Goal: Communication & Community: Answer question/provide support

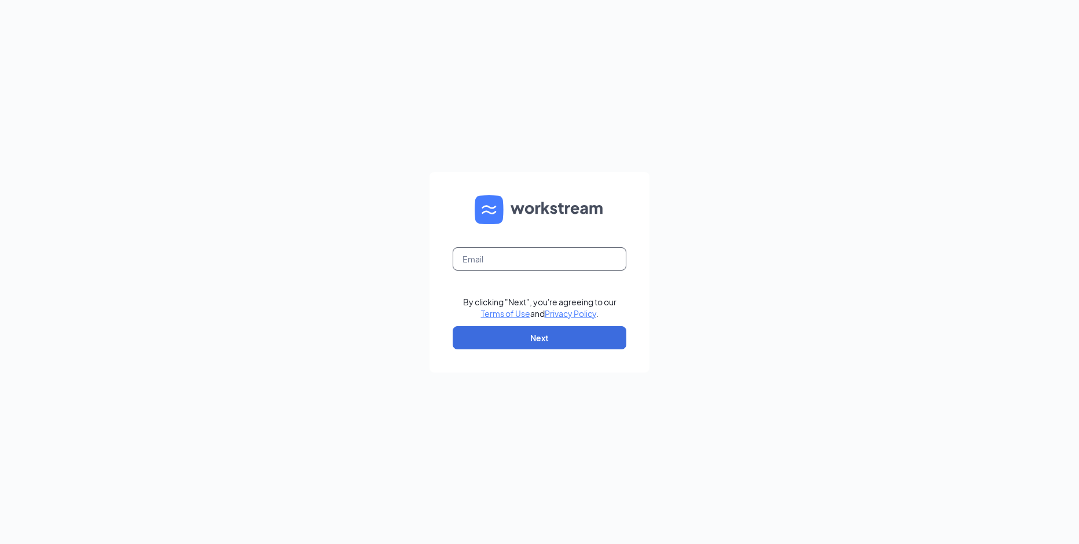
click at [468, 262] on input "text" at bounding box center [540, 258] width 174 height 23
type input "[PERSON_NAME][EMAIL_ADDRESS][PERSON_NAME][DOMAIN_NAME]"
click at [539, 337] on button "Next" at bounding box center [540, 337] width 174 height 23
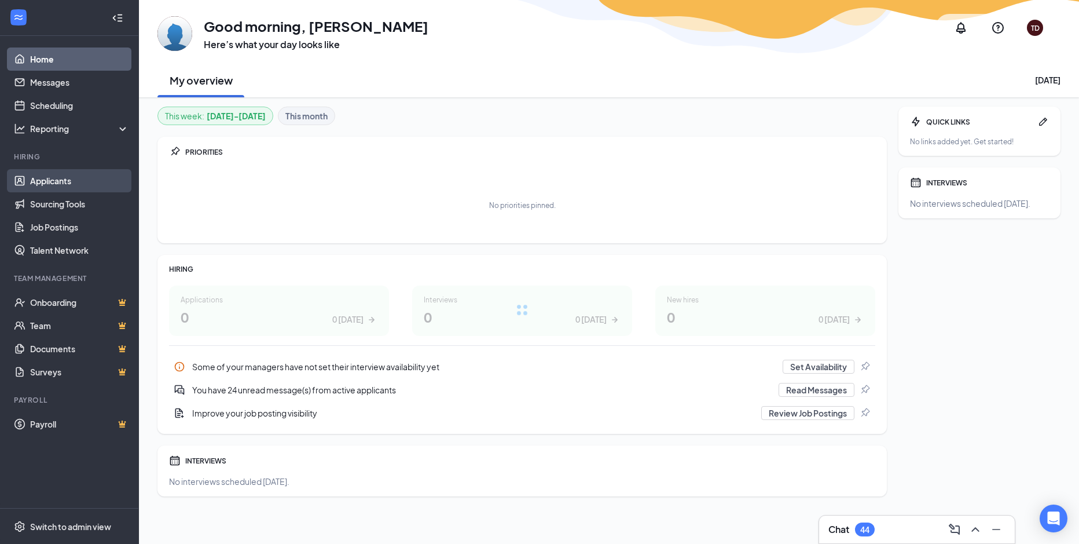
click at [37, 181] on link "Applicants" at bounding box center [79, 180] width 99 height 23
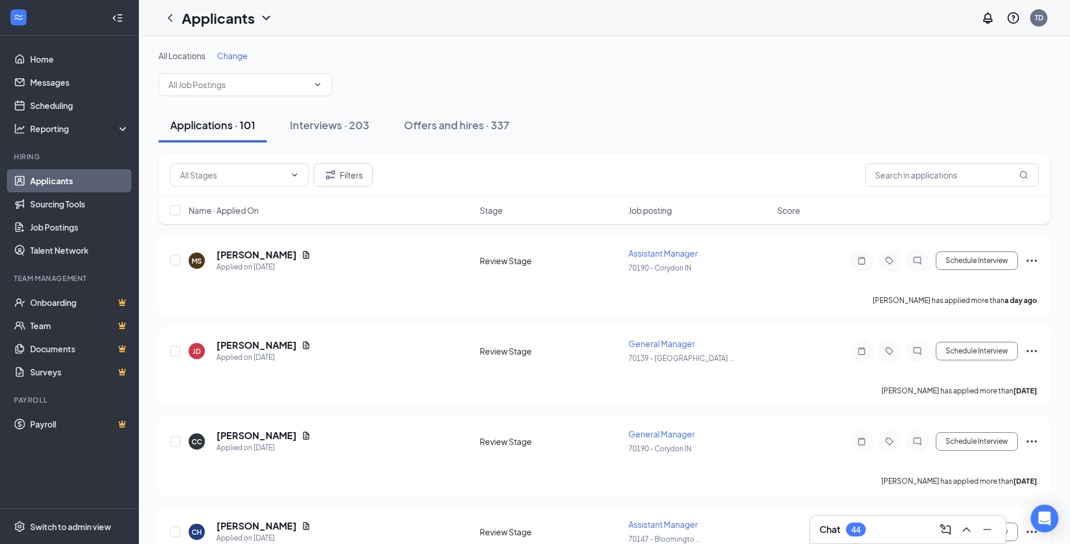
click at [317, 85] on icon "ChevronDown" at bounding box center [317, 84] width 9 height 9
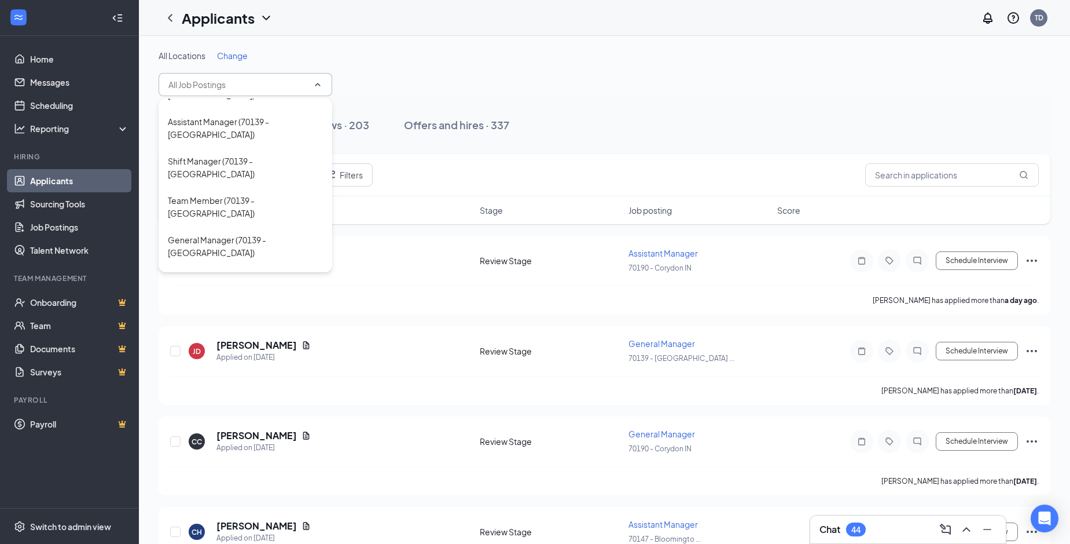
scroll to position [317, 0]
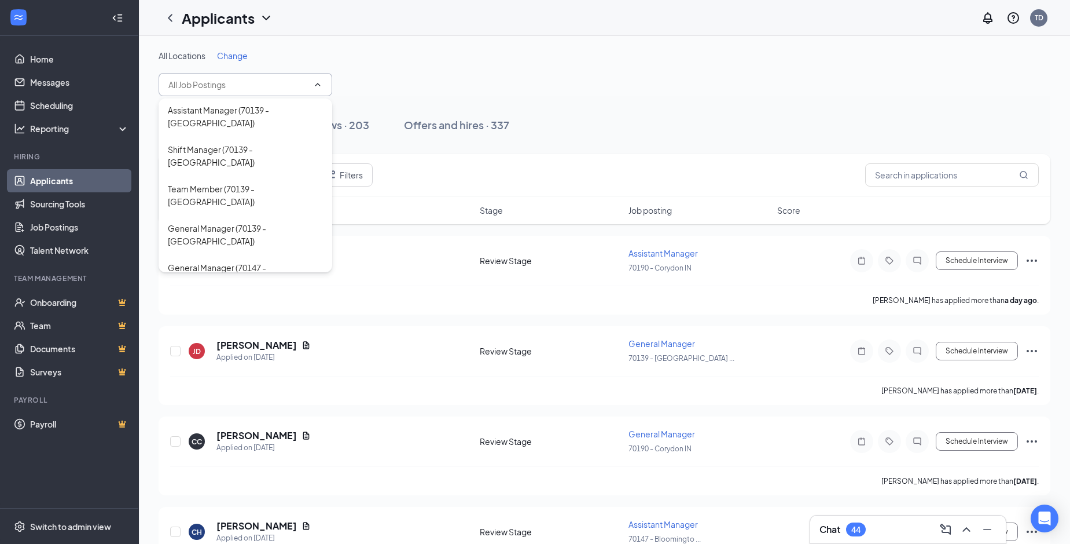
click at [262, 300] on div "Shift Manager (70147 - [GEOGRAPHIC_DATA] IN)" at bounding box center [245, 312] width 155 height 25
type input "Shift Manager (70147 - [GEOGRAPHIC_DATA] IN)"
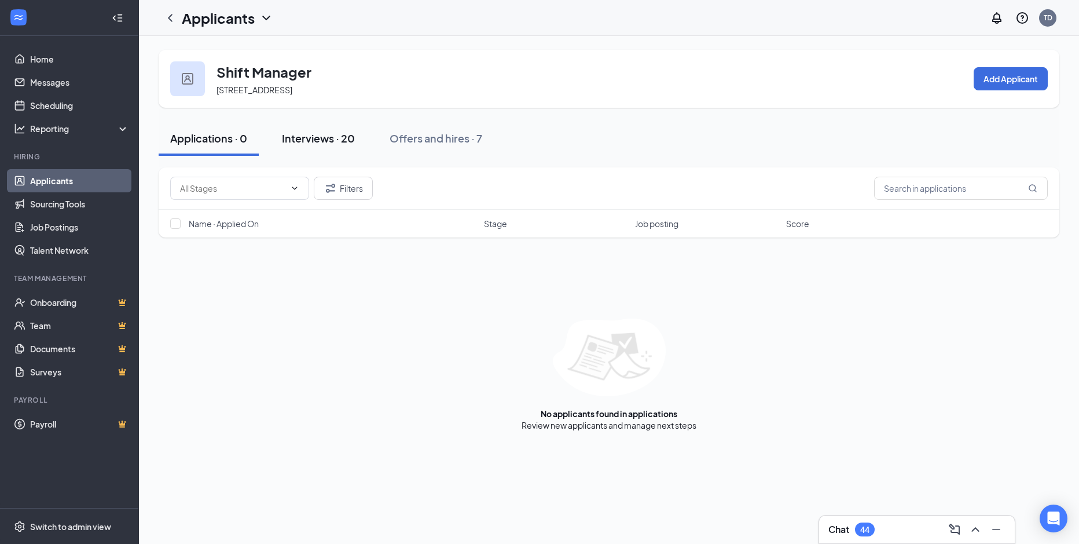
click at [312, 141] on div "Interviews · 20" at bounding box center [318, 138] width 73 height 14
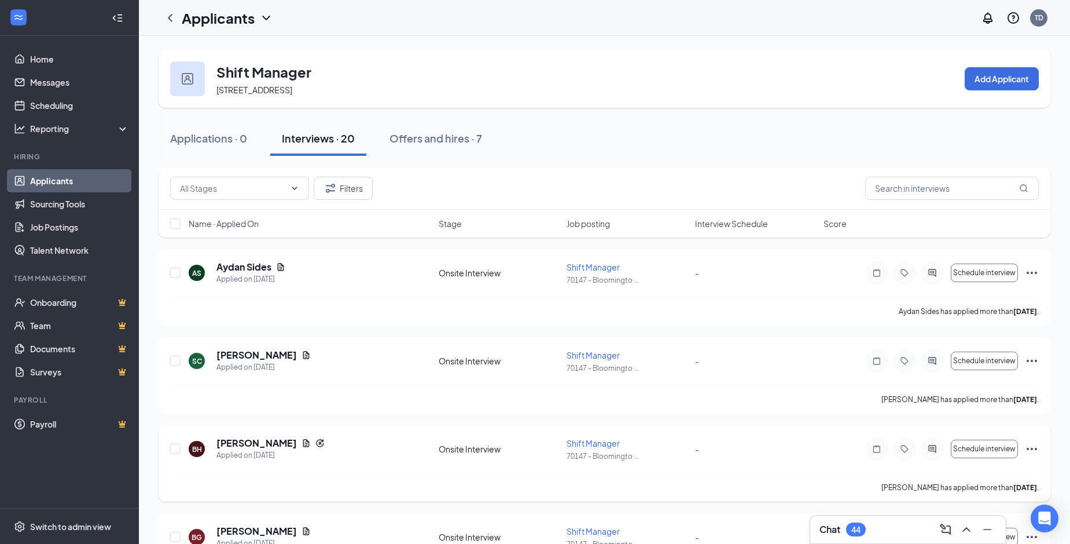
click at [379, 456] on div "BH [PERSON_NAME] Applied on [DATE]" at bounding box center [310, 448] width 243 height 24
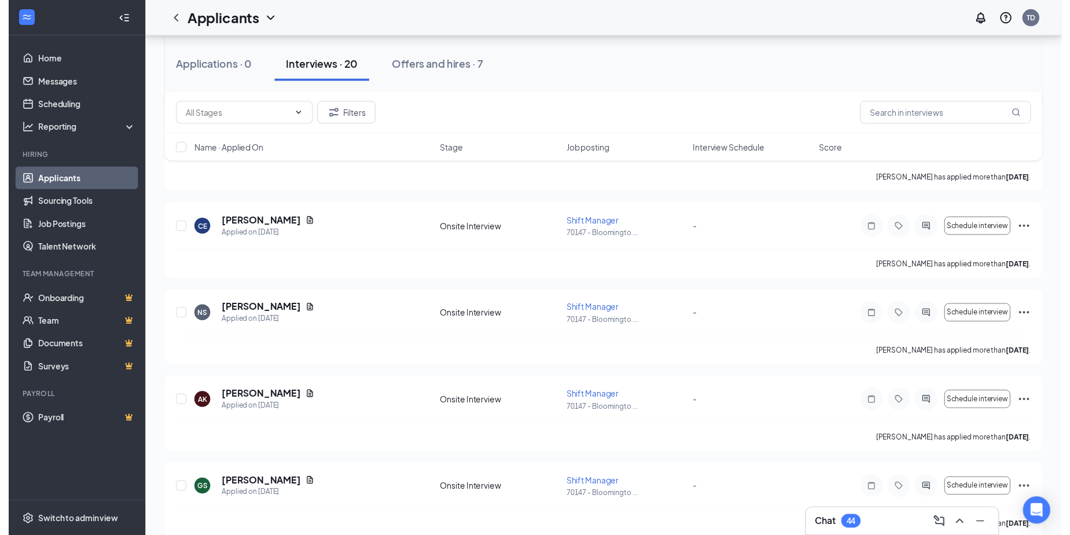
scroll to position [417, 0]
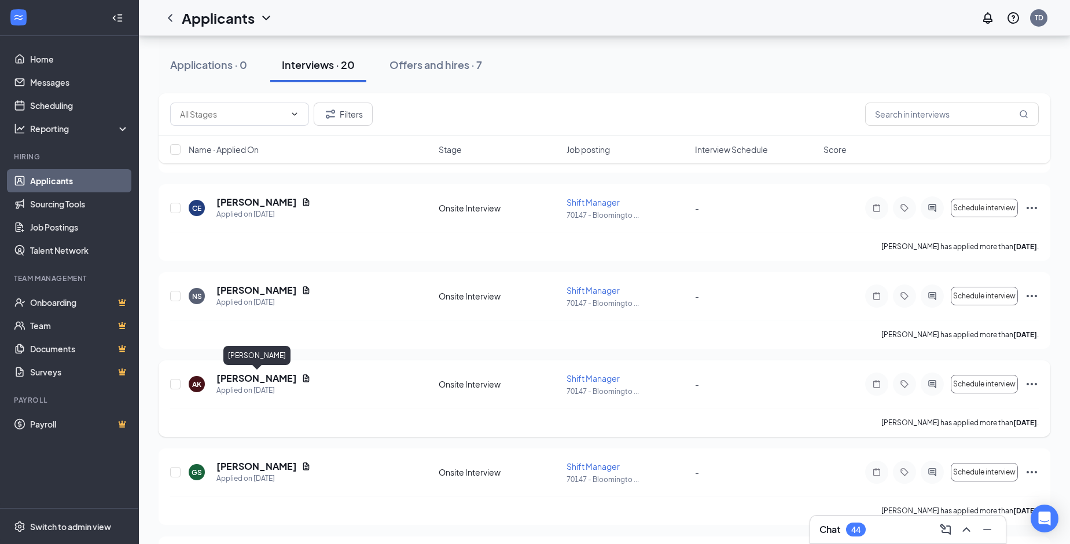
click at [276, 381] on h5 "[PERSON_NAME]" at bounding box center [256, 378] width 80 height 13
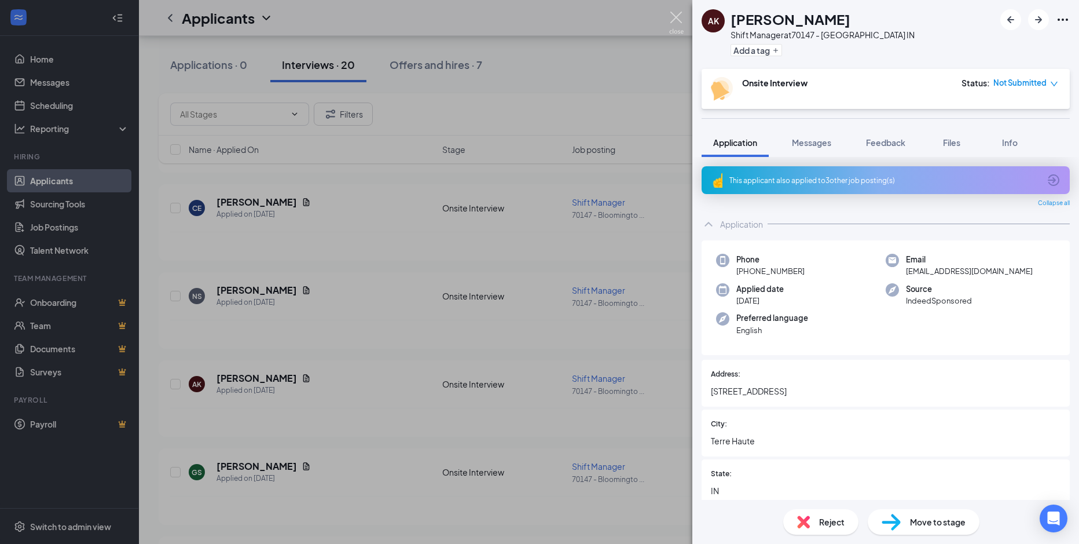
click at [677, 16] on img at bounding box center [676, 23] width 14 height 23
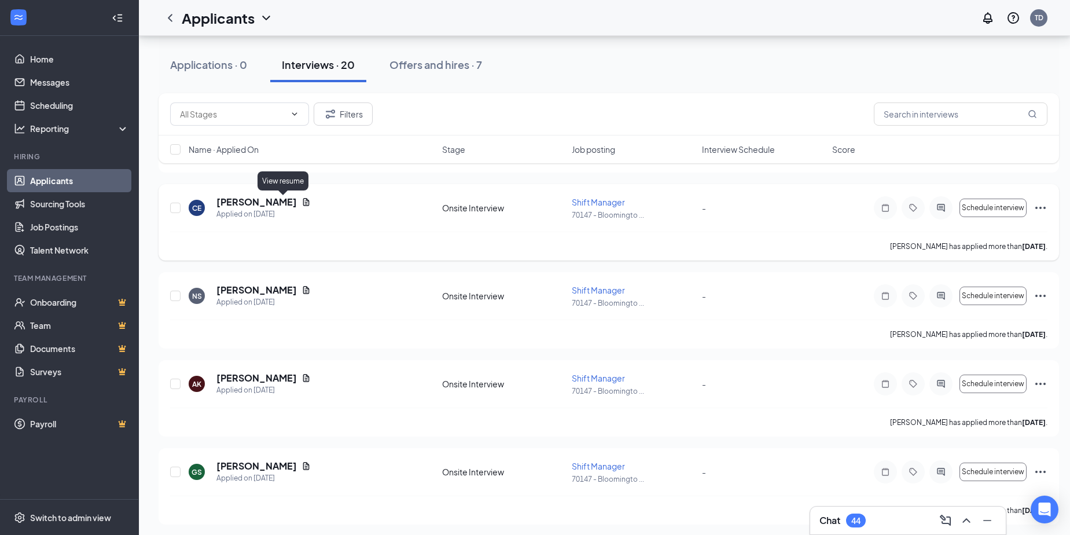
click at [302, 201] on icon "Document" at bounding box center [306, 201] width 9 height 9
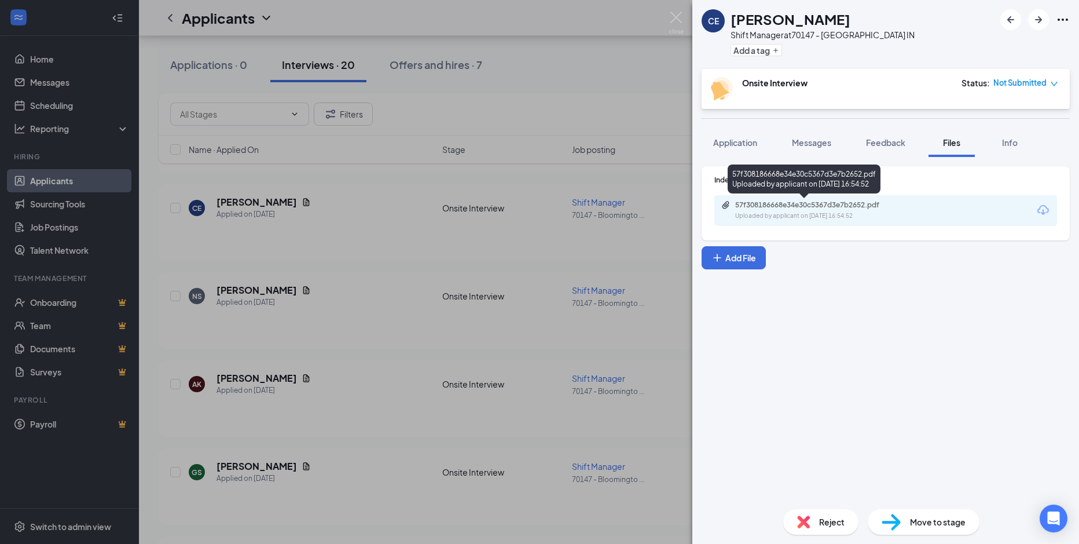
click at [807, 214] on div "Uploaded by applicant on [DATE] 16:54:52" at bounding box center [822, 215] width 174 height 9
click at [674, 17] on img at bounding box center [676, 23] width 14 height 23
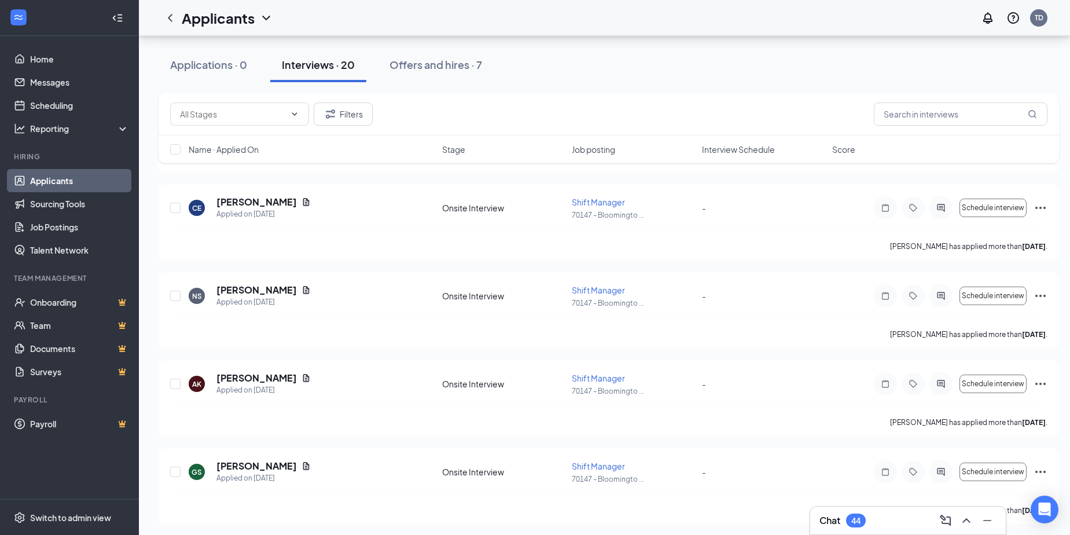
click at [412, 214] on div "CE [PERSON_NAME] Applied on [DATE]" at bounding box center [312, 208] width 247 height 24
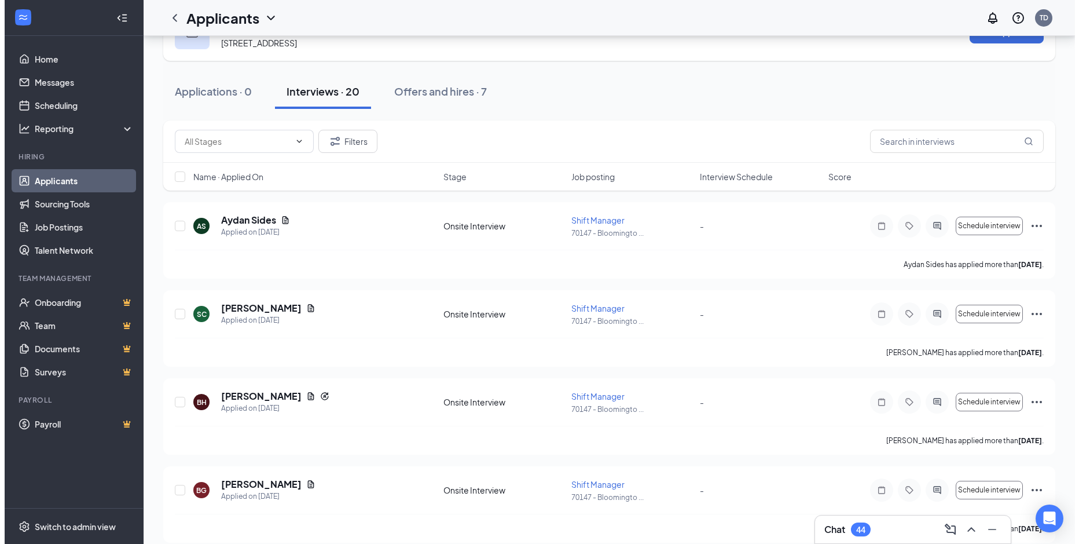
scroll to position [46, 0]
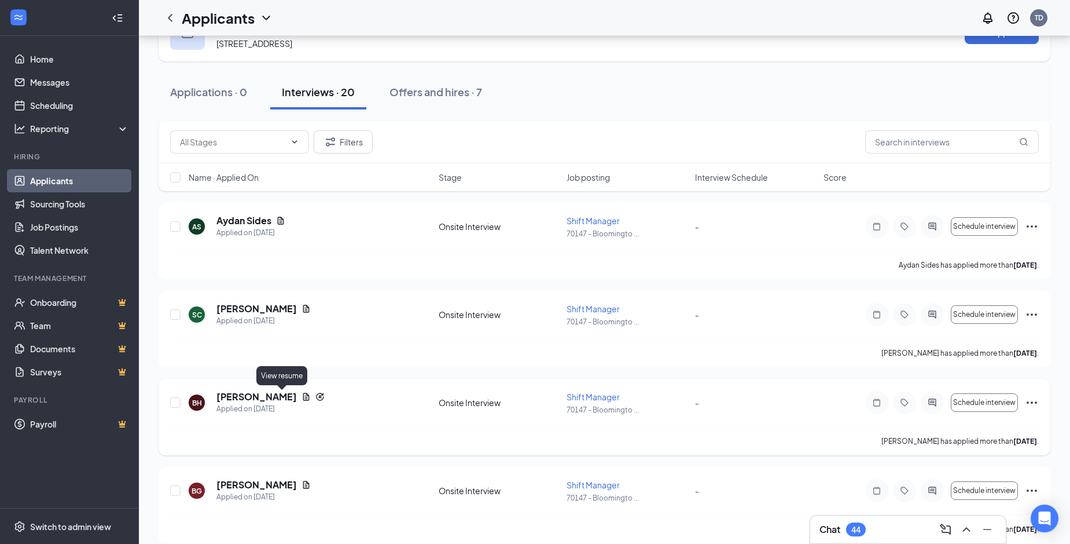
click at [303, 397] on icon "Document" at bounding box center [306, 396] width 6 height 8
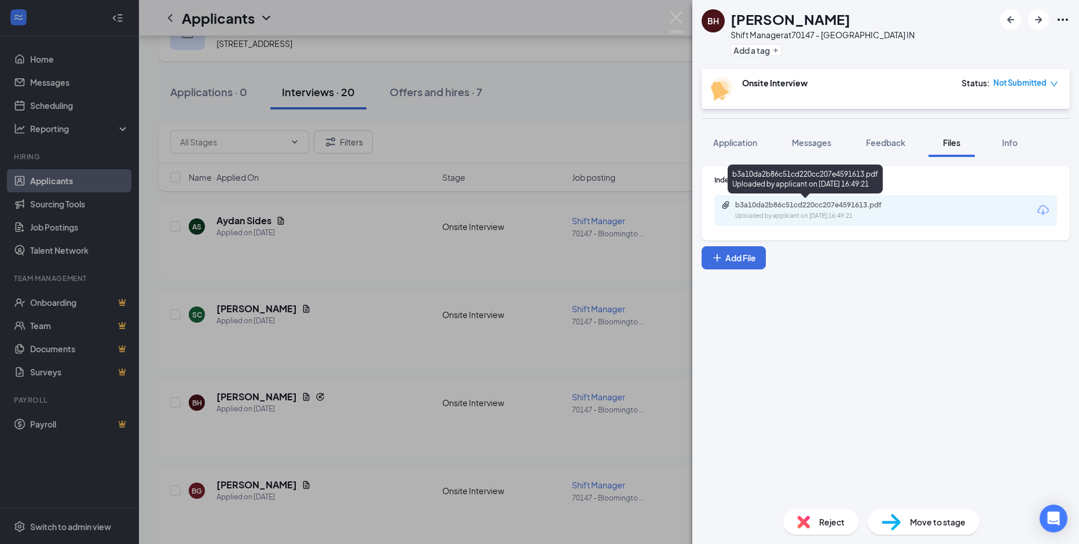
click at [818, 209] on div "b3a10da2b86c51cd220cc207e4591613.pdf" at bounding box center [816, 204] width 162 height 9
click at [293, 307] on div "BH [PERSON_NAME] Shift Manager at 70147 - [GEOGRAPHIC_DATA] IN Add a tag Onsite…" at bounding box center [539, 272] width 1079 height 544
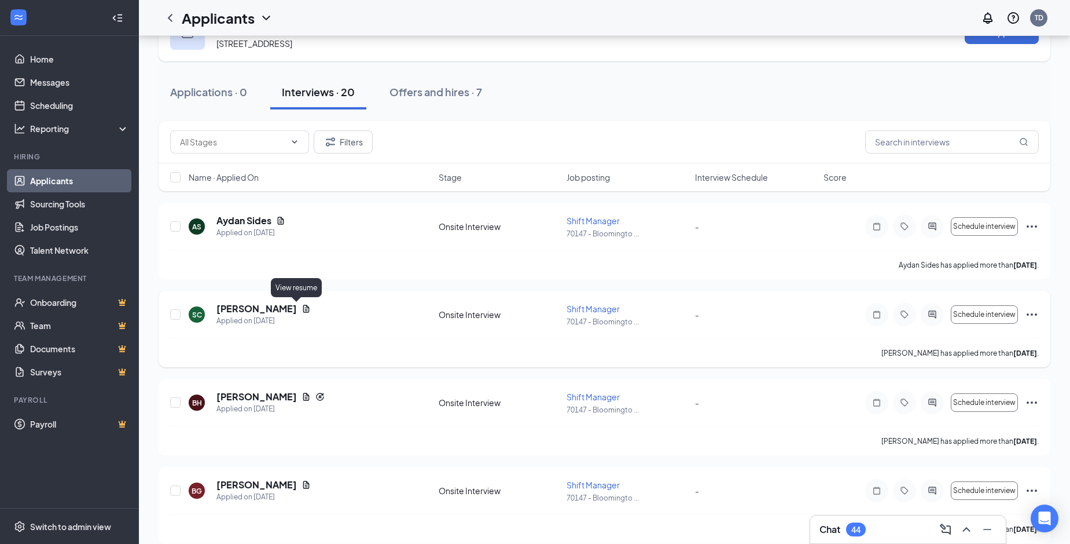
click at [302, 309] on icon "Document" at bounding box center [306, 308] width 9 height 9
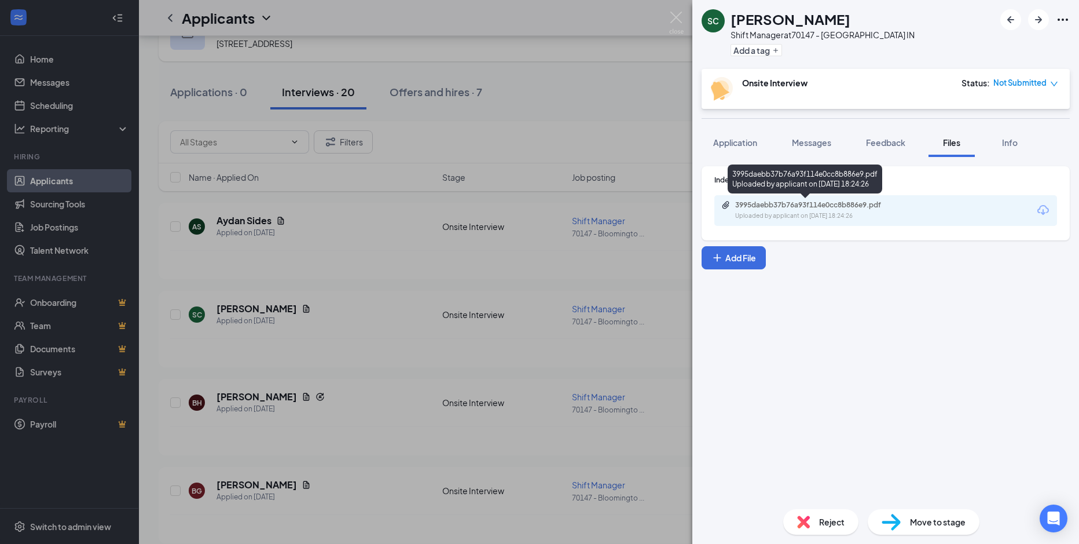
click at [784, 212] on div "Uploaded by applicant on [DATE] 18:24:26" at bounding box center [822, 215] width 174 height 9
click at [239, 398] on div "SC [PERSON_NAME] Shift Manager at 70147 - [GEOGRAPHIC_DATA] IN Add a tag Onsite…" at bounding box center [539, 272] width 1079 height 544
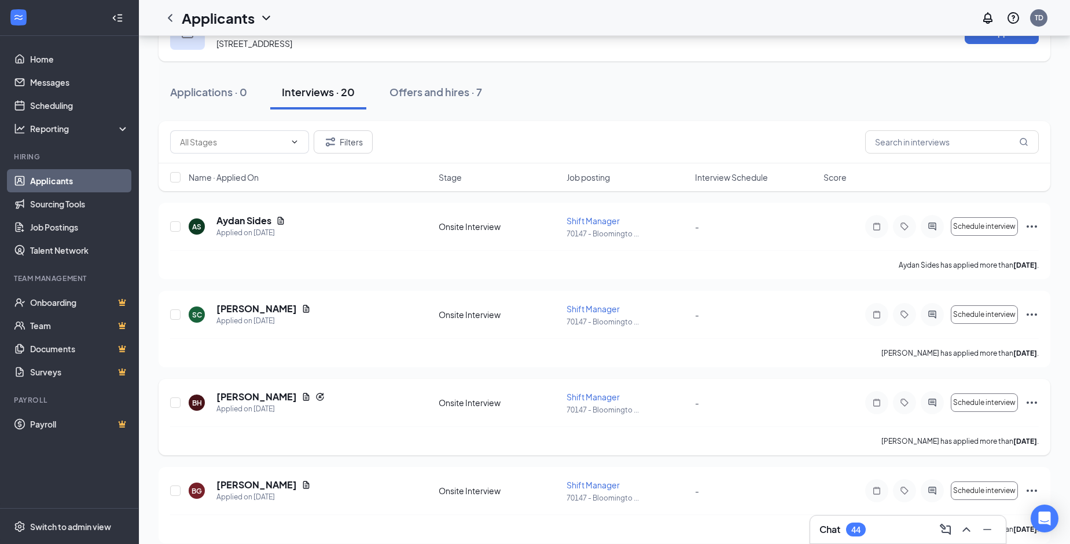
click at [788, 410] on div "BH [PERSON_NAME] Applied on [DATE] Onsite Interview Shift Manager 70147 - [GEOG…" at bounding box center [604, 408] width 869 height 36
click at [245, 394] on h5 "[PERSON_NAME]" at bounding box center [256, 396] width 80 height 13
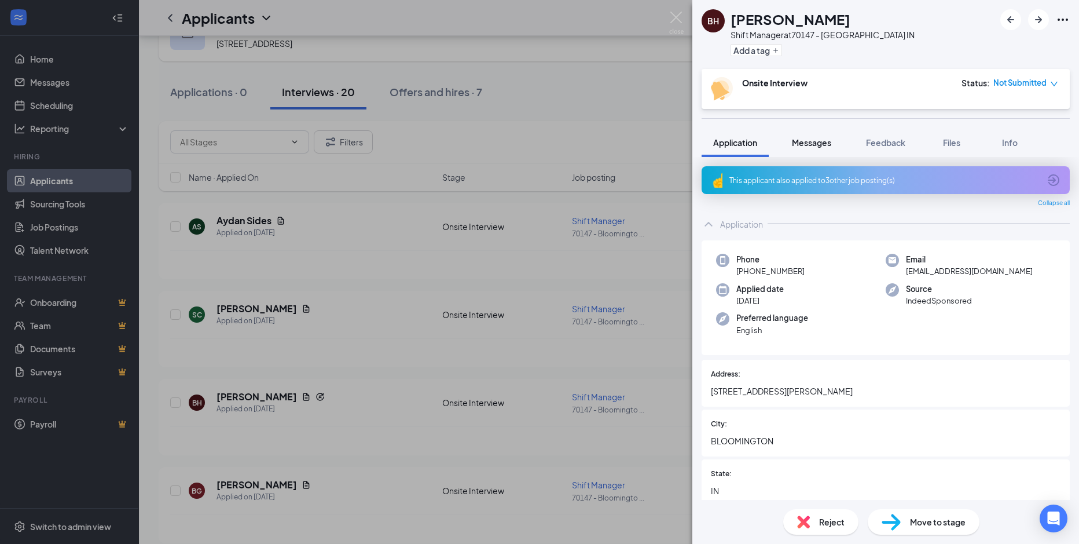
click at [810, 145] on span "Messages" at bounding box center [811, 142] width 39 height 10
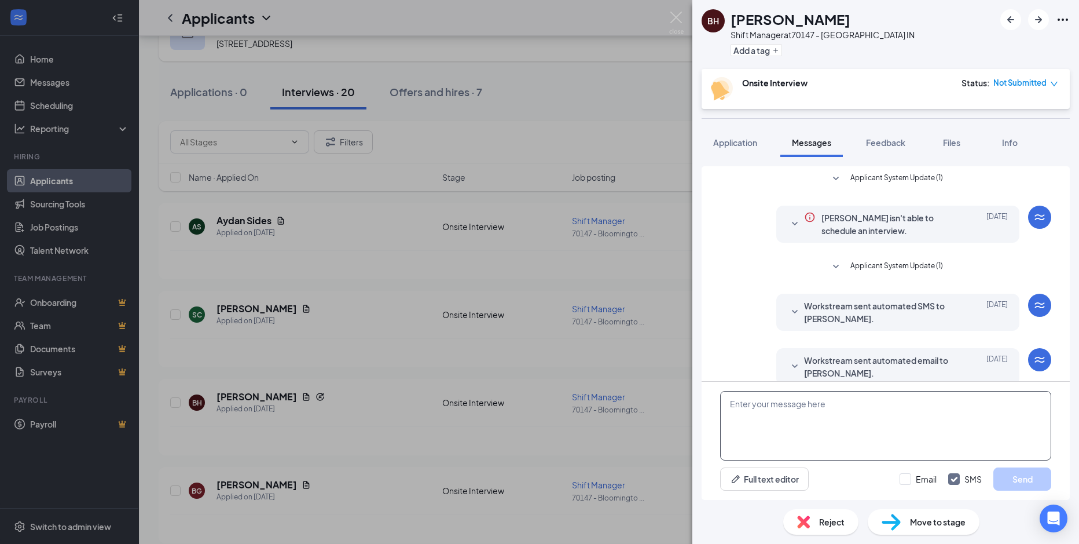
click at [738, 402] on textarea at bounding box center [885, 425] width 331 height 69
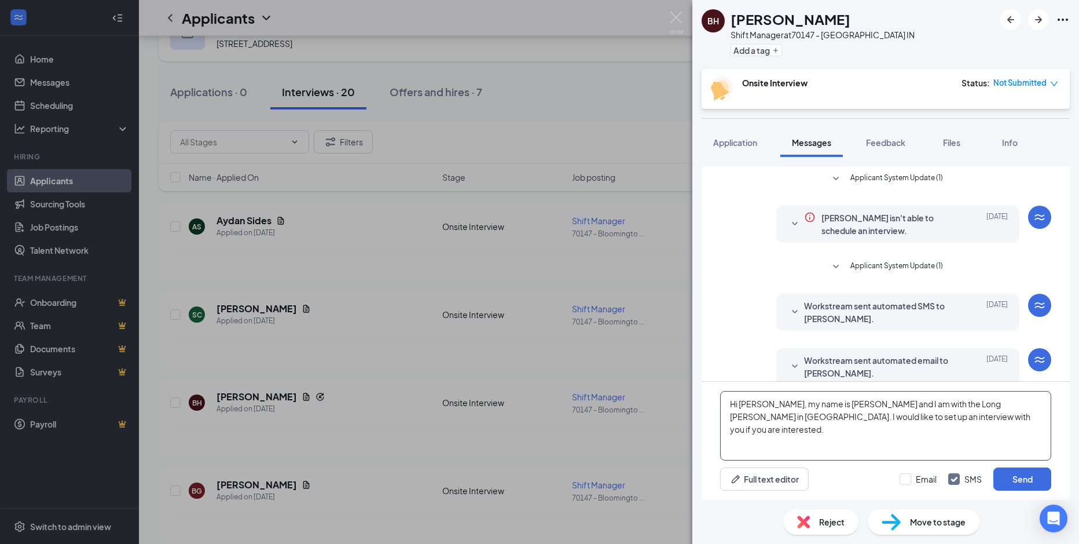
scroll to position [78, 0]
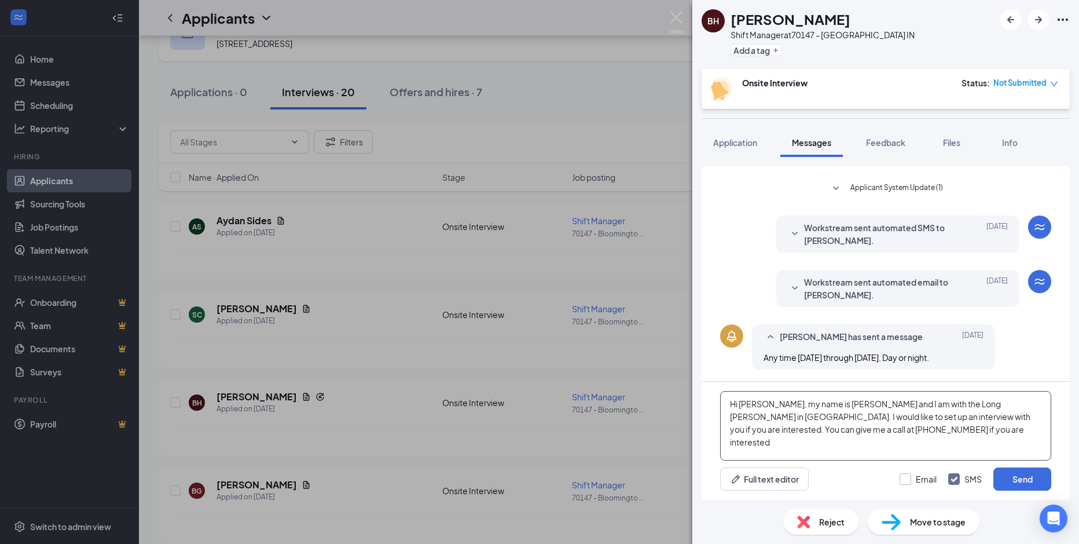
type textarea "Hi [PERSON_NAME], my name is [PERSON_NAME] and I am with the Long [PERSON_NAME]…"
click at [909, 478] on input "Email" at bounding box center [918, 479] width 37 height 12
checkbox input "true"
click at [1025, 478] on button "Send" at bounding box center [1022, 478] width 58 height 23
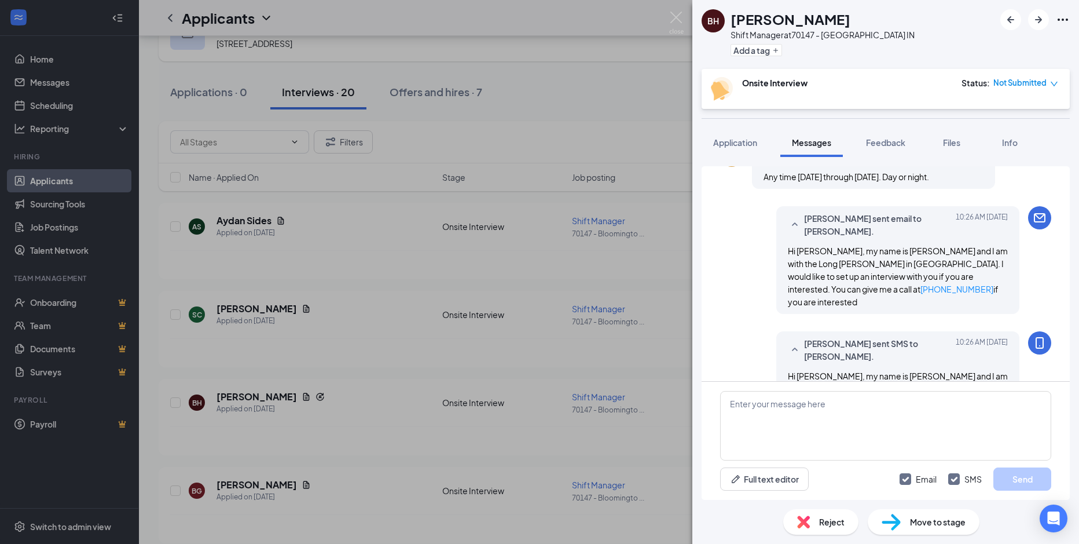
scroll to position [291, 0]
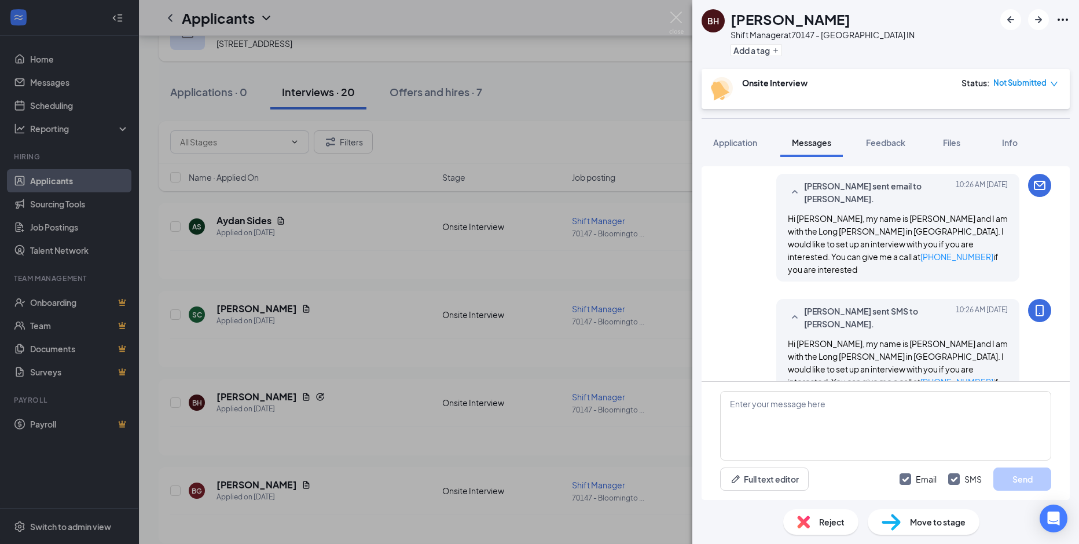
click at [281, 218] on div "BH [PERSON_NAME] Shift Manager at 70147 - [GEOGRAPHIC_DATA] IN Add a tag Onsite…" at bounding box center [539, 272] width 1079 height 544
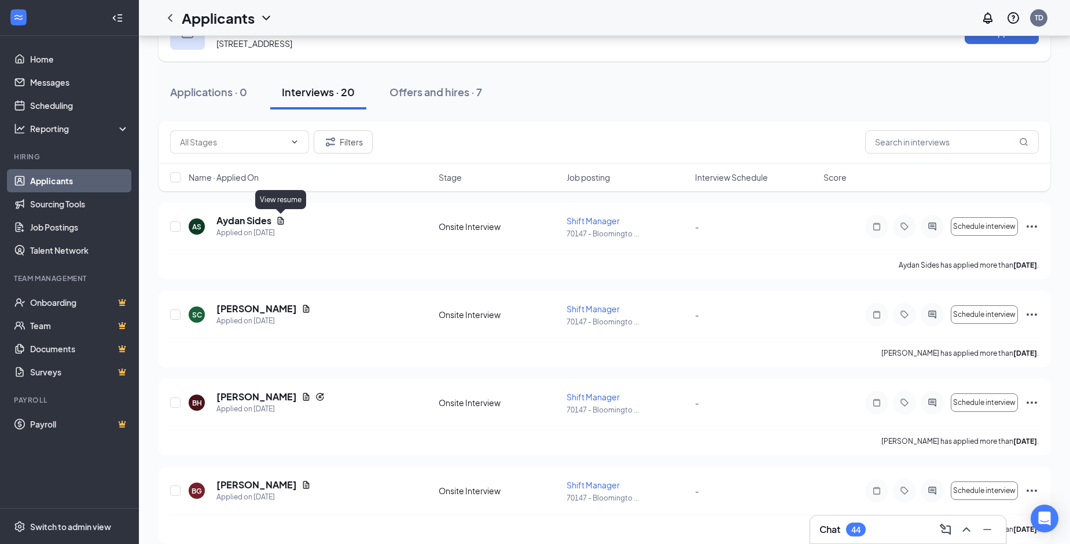
click at [281, 218] on icon "Document" at bounding box center [281, 220] width 6 height 8
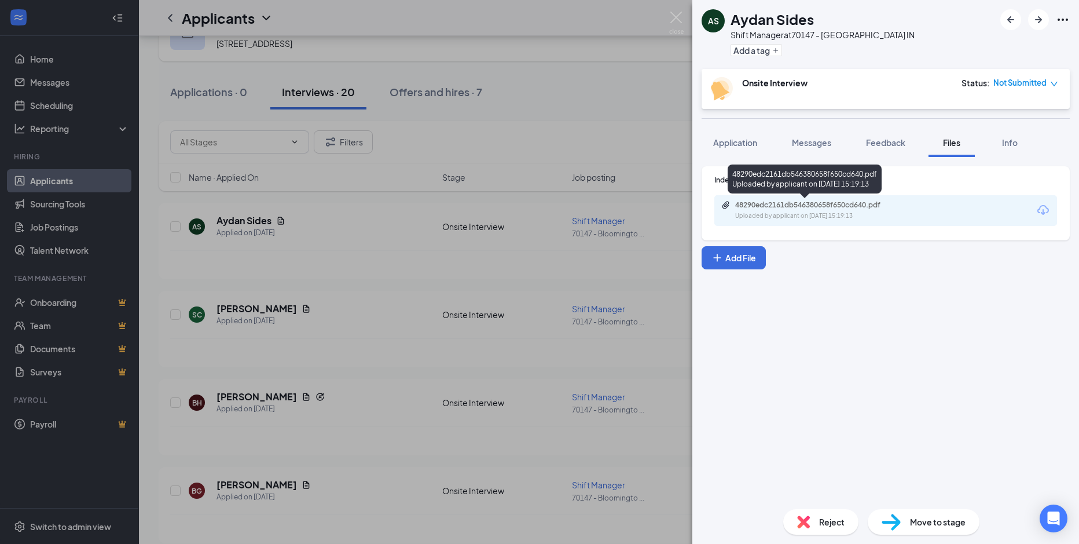
click at [760, 214] on div "Uploaded by applicant on [DATE] 15:19:13" at bounding box center [822, 215] width 174 height 9
click at [812, 140] on span "Messages" at bounding box center [811, 142] width 39 height 10
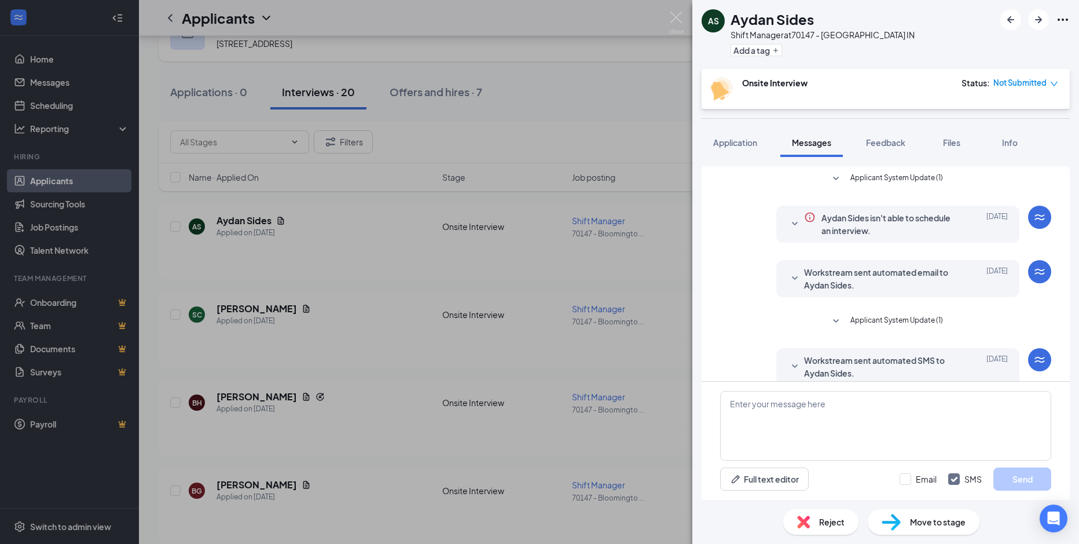
scroll to position [78, 0]
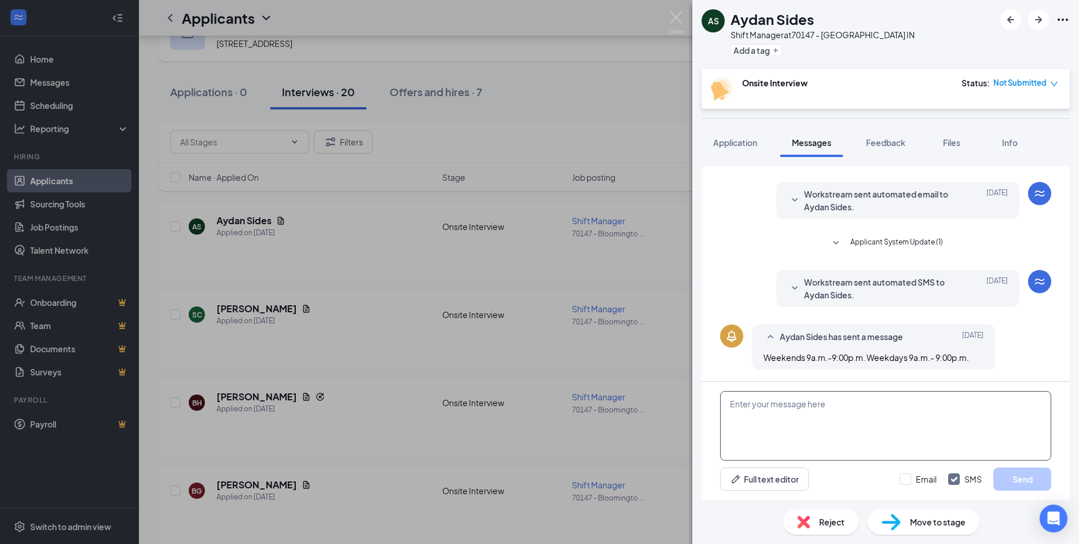
click at [731, 406] on textarea at bounding box center [885, 425] width 331 height 69
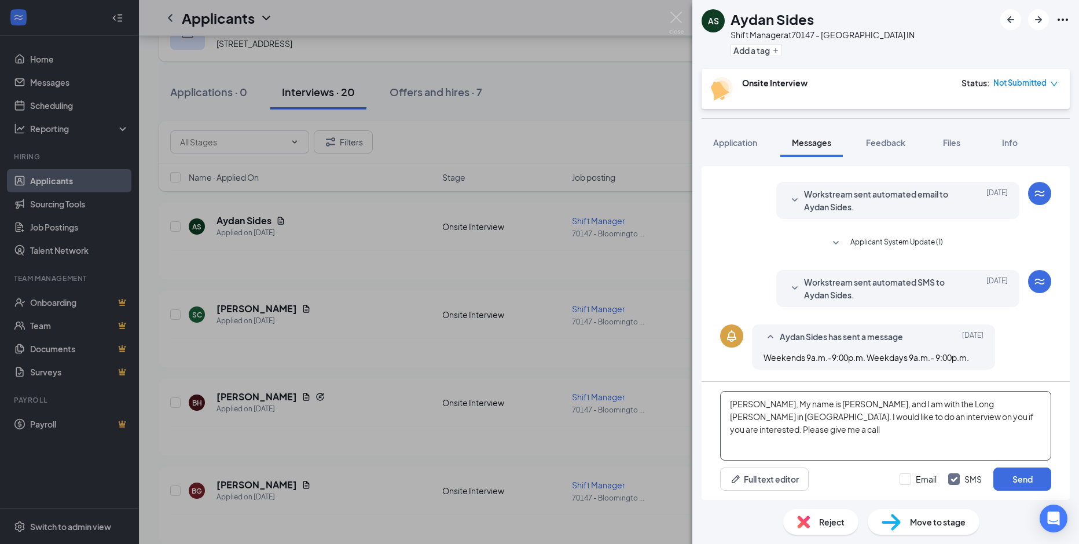
click at [787, 429] on textarea "[PERSON_NAME], My name is [PERSON_NAME], and I am with the Long [PERSON_NAME] i…" at bounding box center [885, 425] width 331 height 69
type textarea "[PERSON_NAME], My name is [PERSON_NAME], and I am with the Long [PERSON_NAME] i…"
click at [909, 476] on input "Email" at bounding box center [918, 479] width 37 height 12
checkbox input "true"
click at [1019, 472] on button "Send" at bounding box center [1022, 478] width 58 height 23
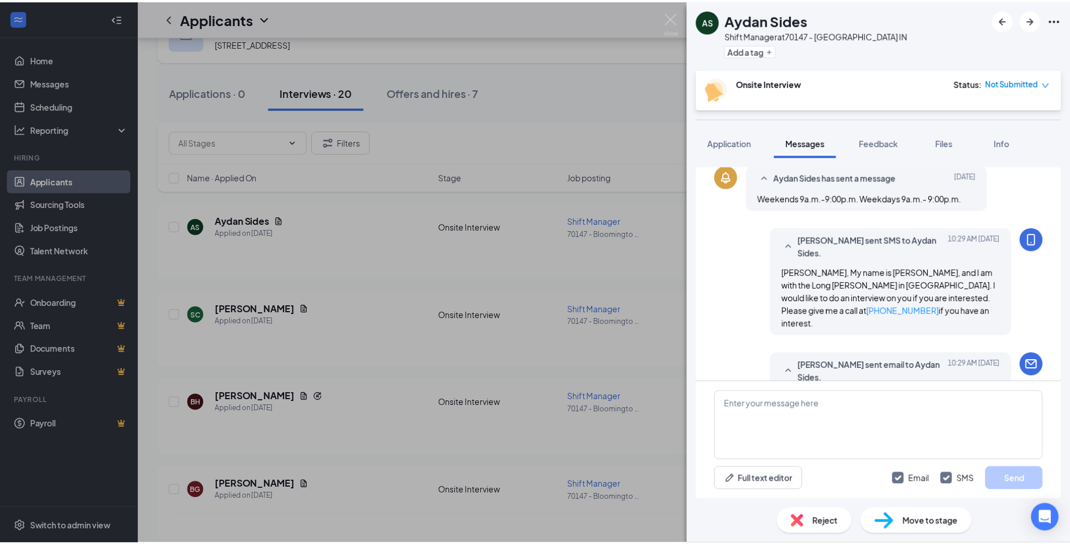
scroll to position [280, 0]
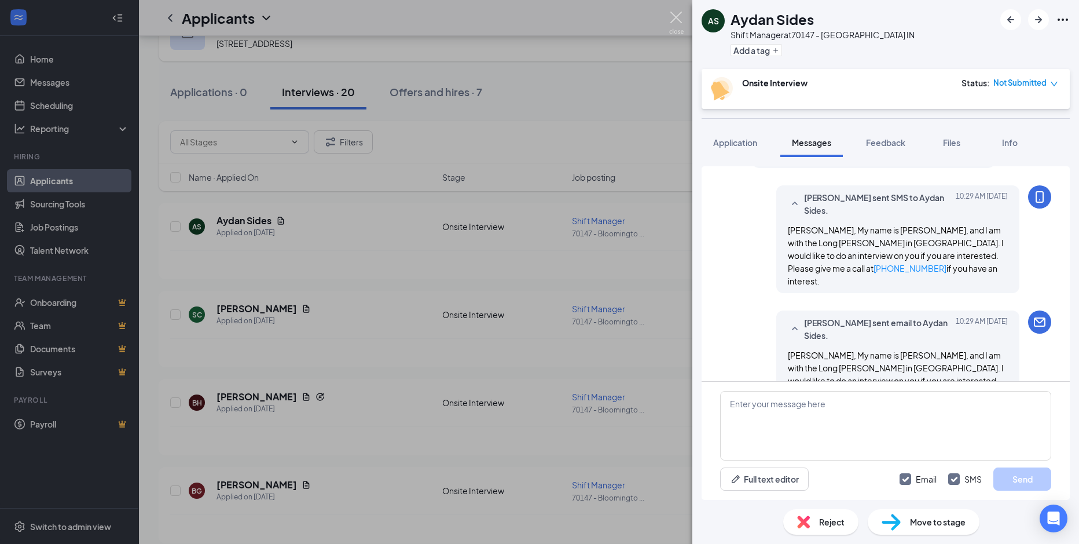
click at [674, 19] on img at bounding box center [676, 23] width 14 height 23
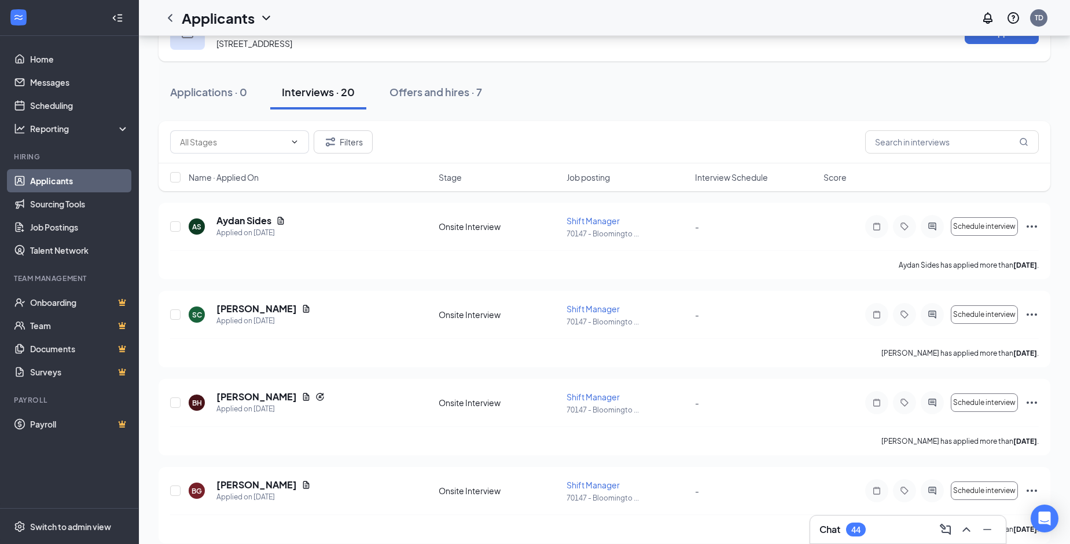
click at [41, 184] on link "Applicants" at bounding box center [79, 180] width 99 height 23
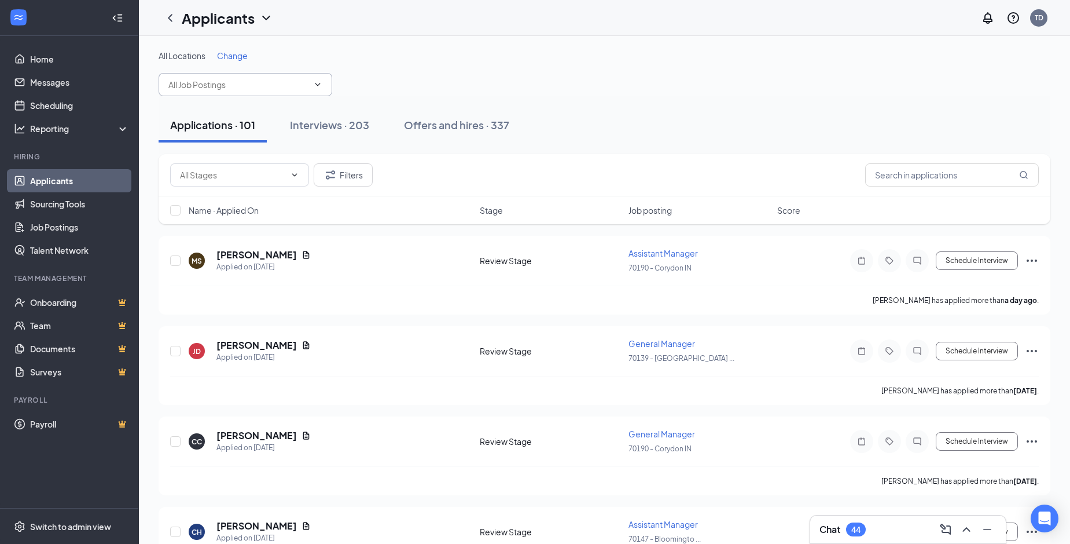
click at [320, 83] on icon "ChevronDown" at bounding box center [317, 84] width 9 height 9
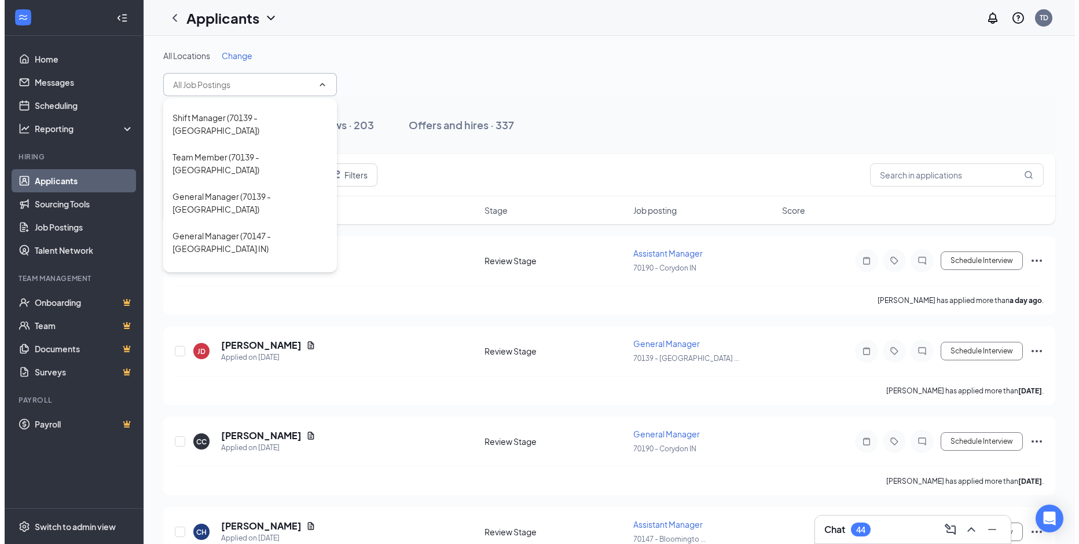
scroll to position [384, 0]
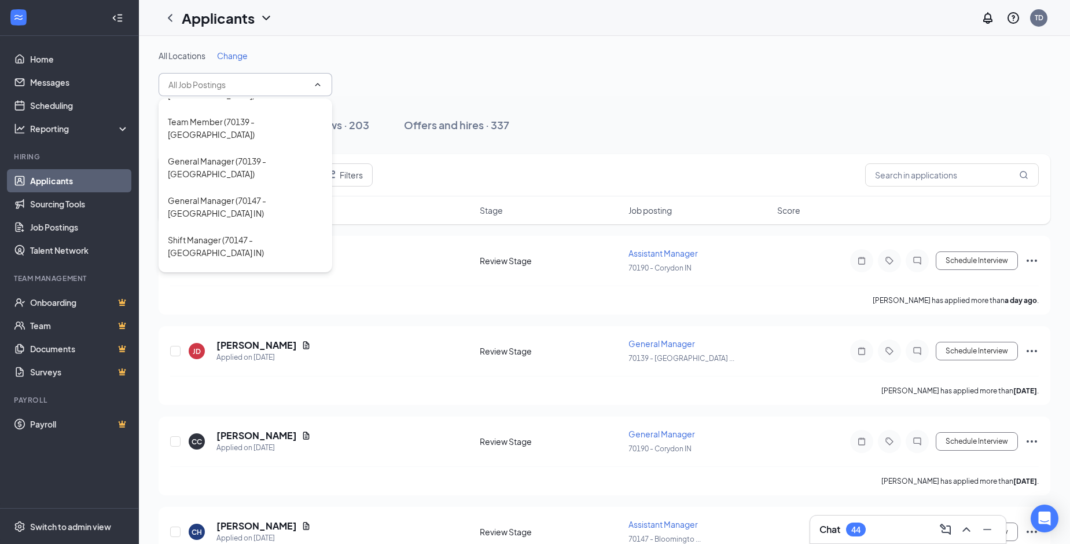
click at [249, 312] on div "Team Member (70147 - [GEOGRAPHIC_DATA] IN)" at bounding box center [245, 324] width 155 height 25
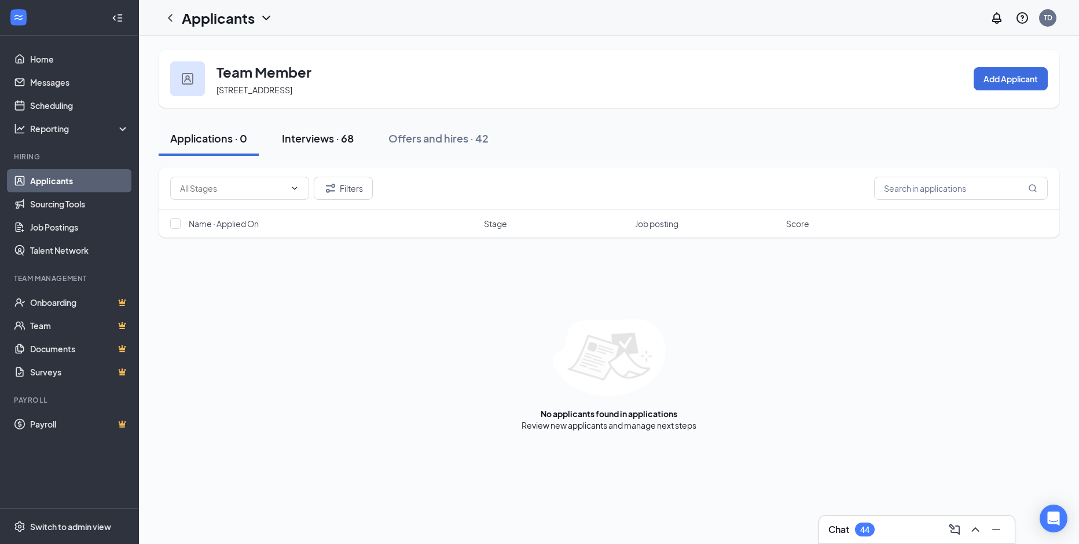
click at [306, 138] on div "Interviews · 68" at bounding box center [318, 138] width 72 height 14
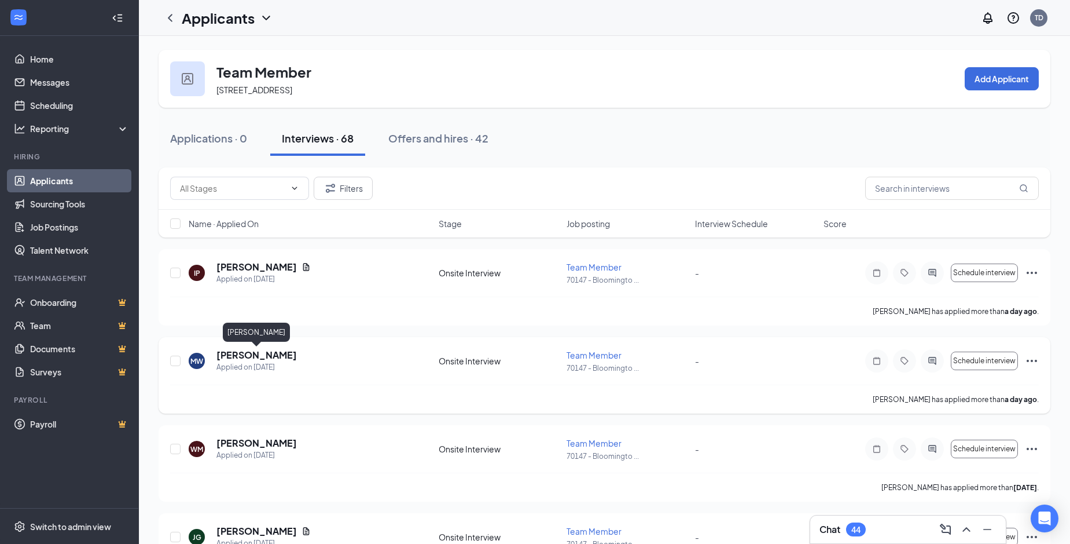
click at [244, 357] on h5 "[PERSON_NAME]" at bounding box center [256, 354] width 80 height 13
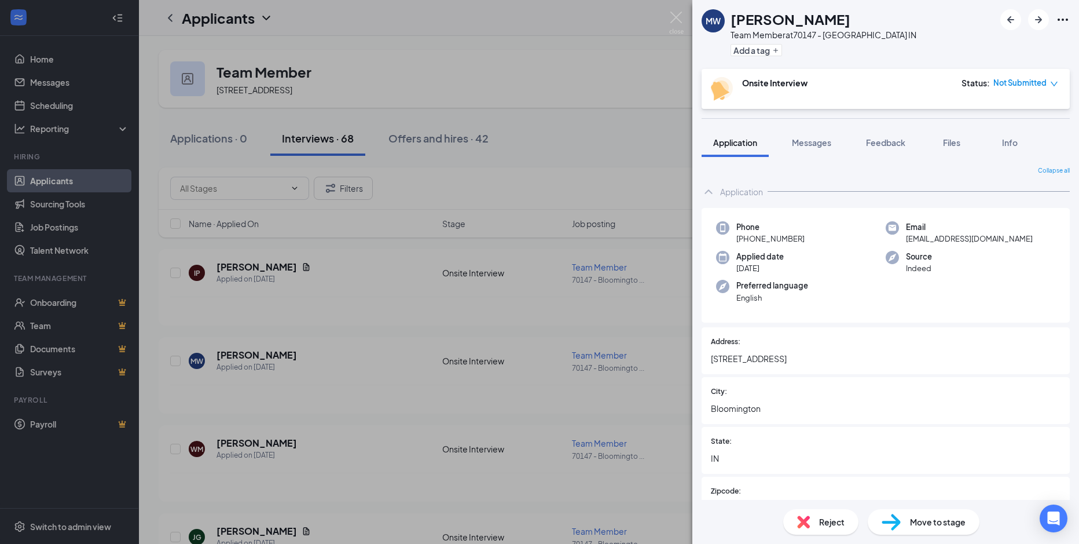
click at [857, 403] on span "Bloomington" at bounding box center [886, 408] width 350 height 13
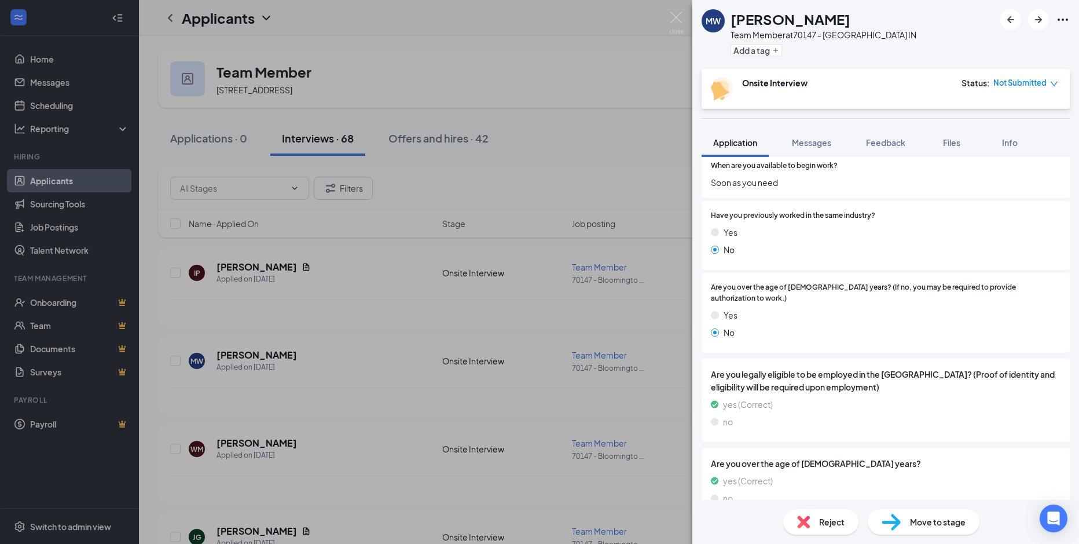
scroll to position [457, 0]
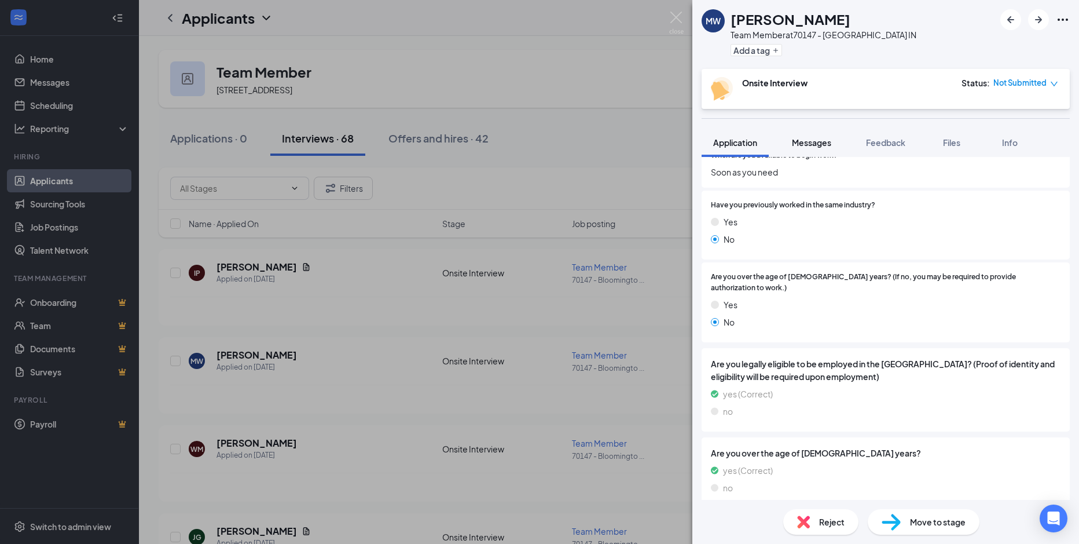
click at [814, 141] on span "Messages" at bounding box center [811, 142] width 39 height 10
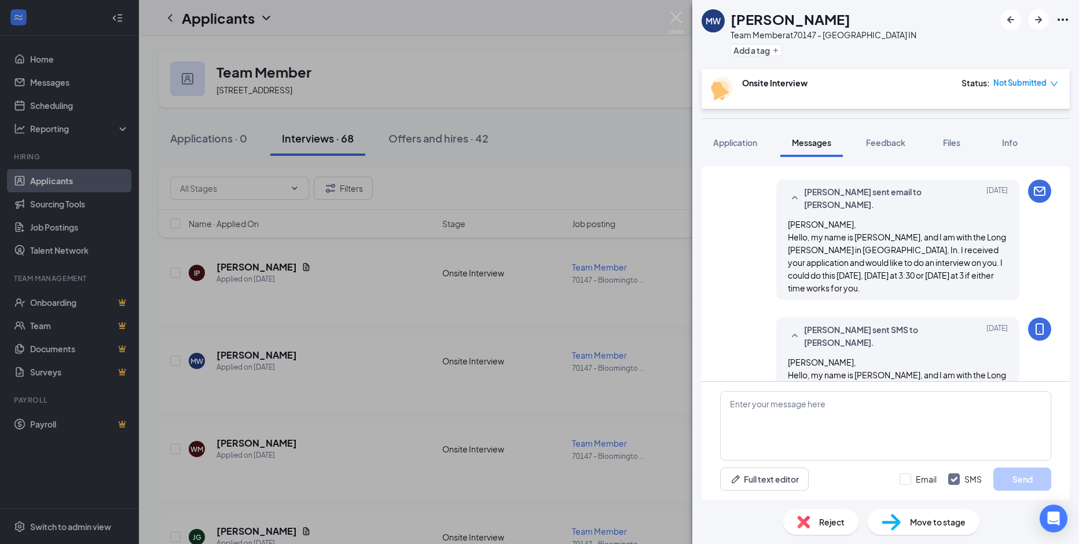
scroll to position [291, 0]
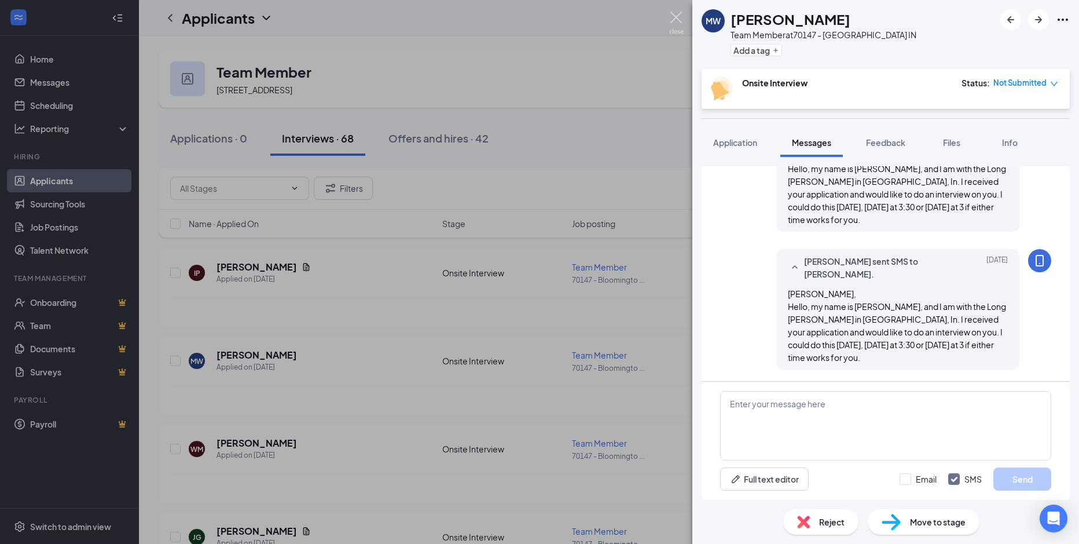
click at [671, 15] on img at bounding box center [676, 23] width 14 height 23
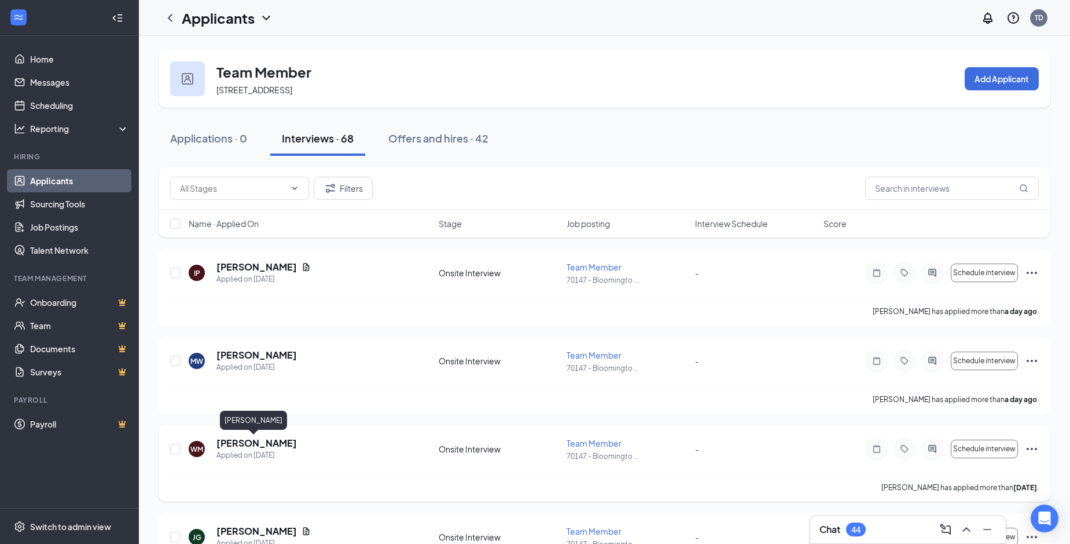
click at [240, 443] on h5 "[PERSON_NAME]" at bounding box center [256, 442] width 80 height 13
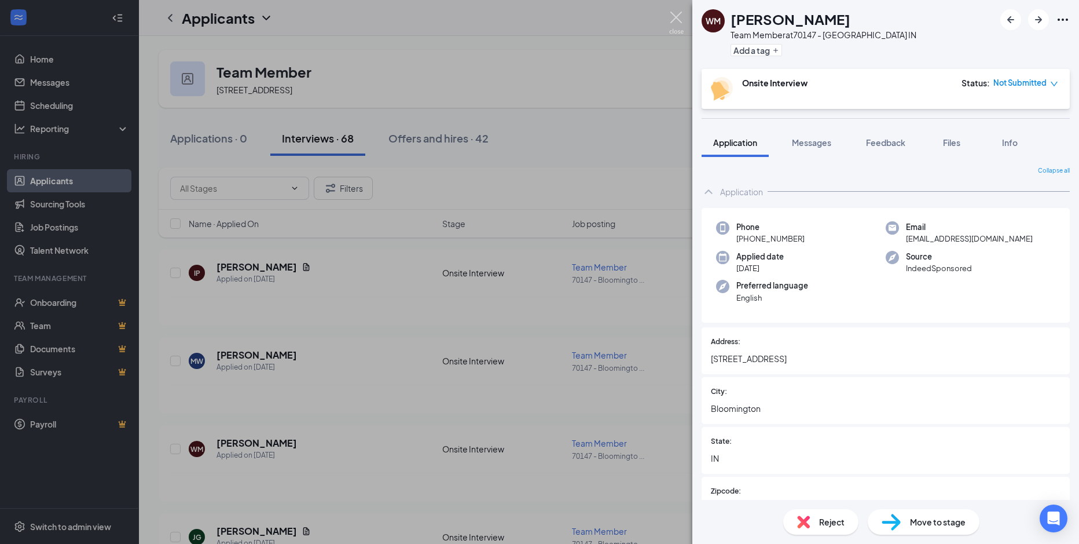
click at [677, 17] on img at bounding box center [676, 23] width 14 height 23
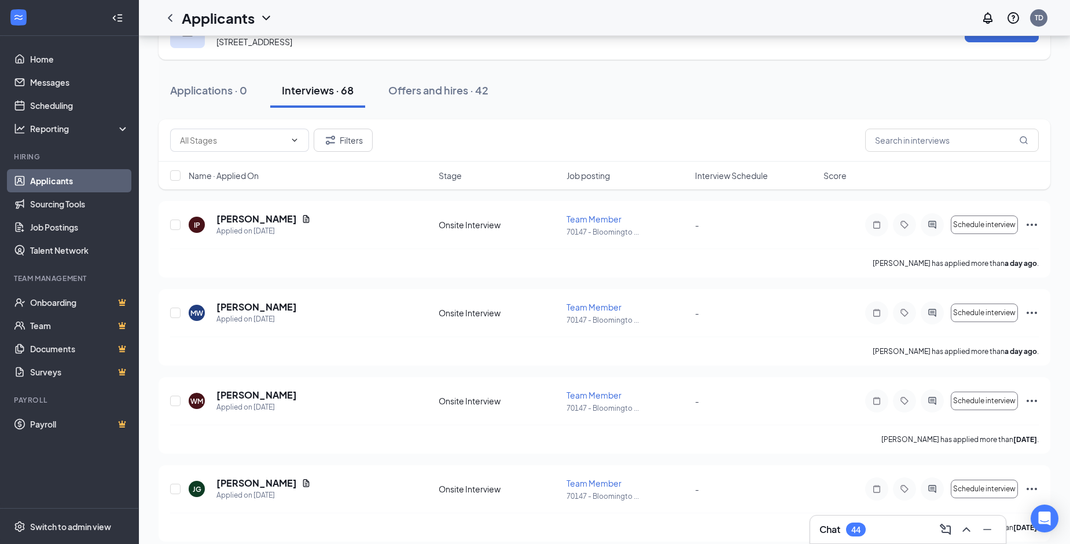
scroll to position [51, 0]
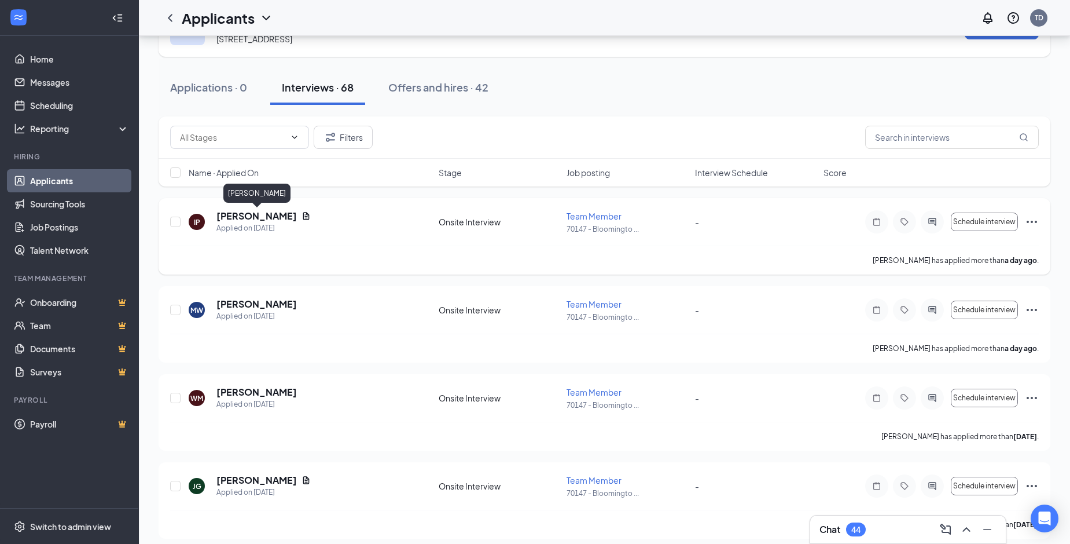
click at [256, 219] on h5 "[PERSON_NAME]" at bounding box center [256, 216] width 80 height 13
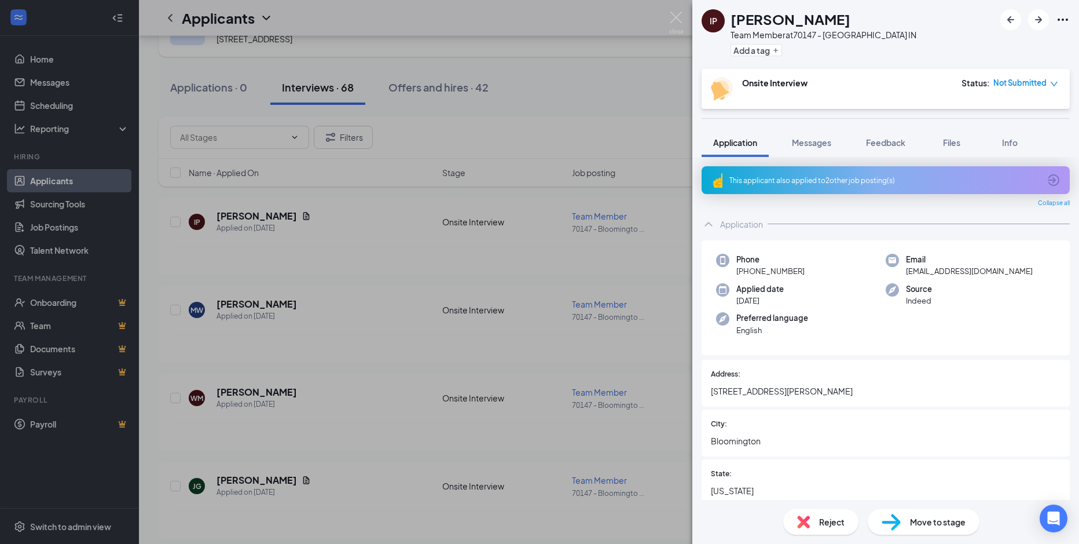
click at [818, 524] on div "Reject" at bounding box center [820, 521] width 75 height 25
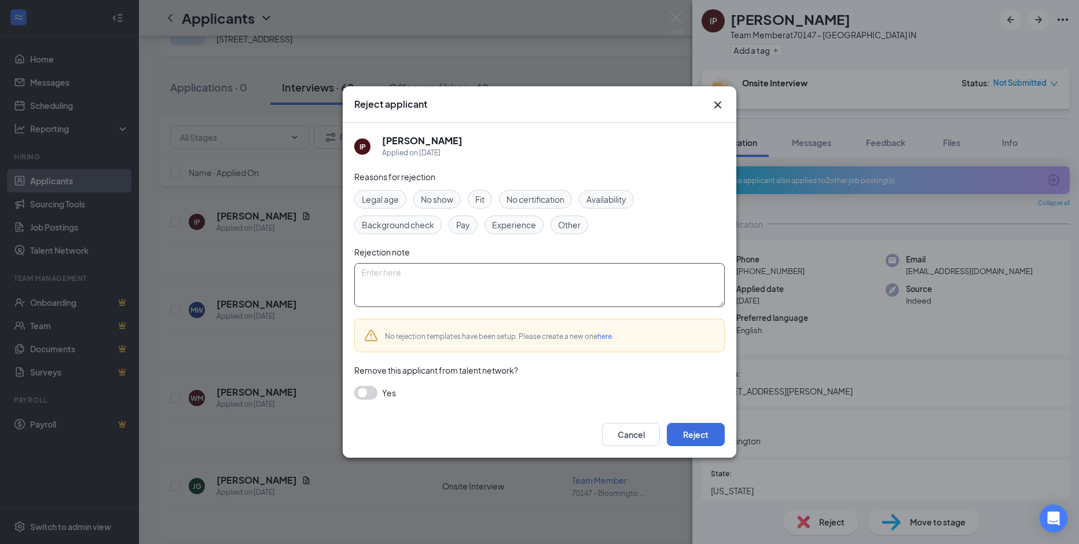
click at [376, 272] on textarea at bounding box center [539, 285] width 370 height 44
type textarea "Worked here twice and just terminated."
click at [689, 437] on button "Reject" at bounding box center [696, 434] width 58 height 23
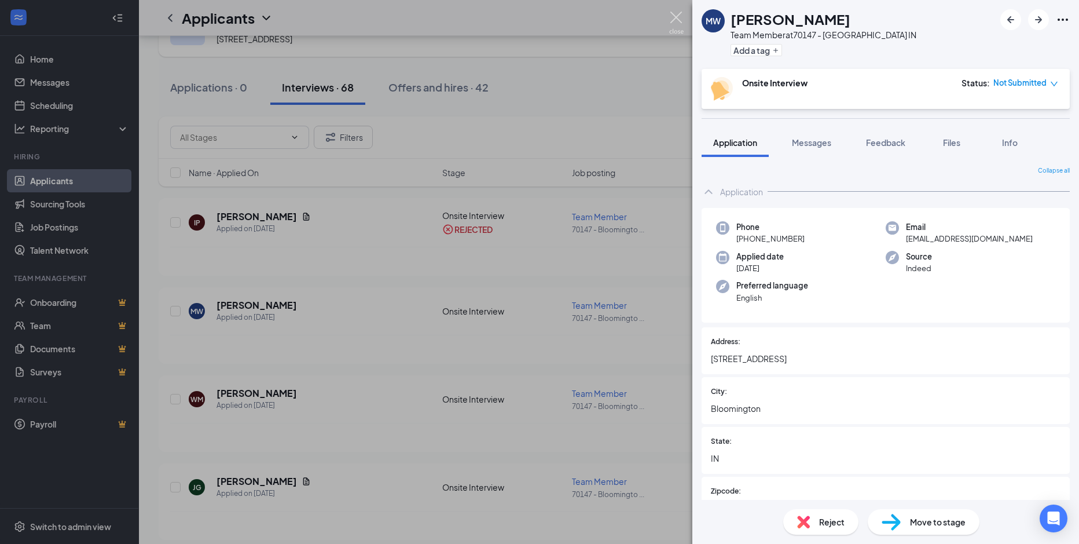
click at [676, 14] on img at bounding box center [676, 23] width 14 height 23
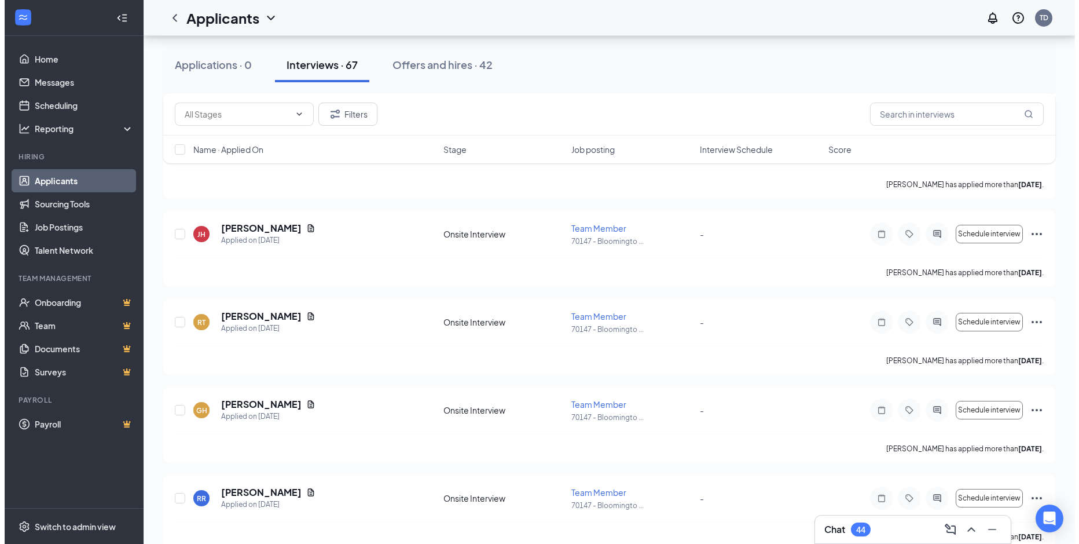
scroll to position [314, 0]
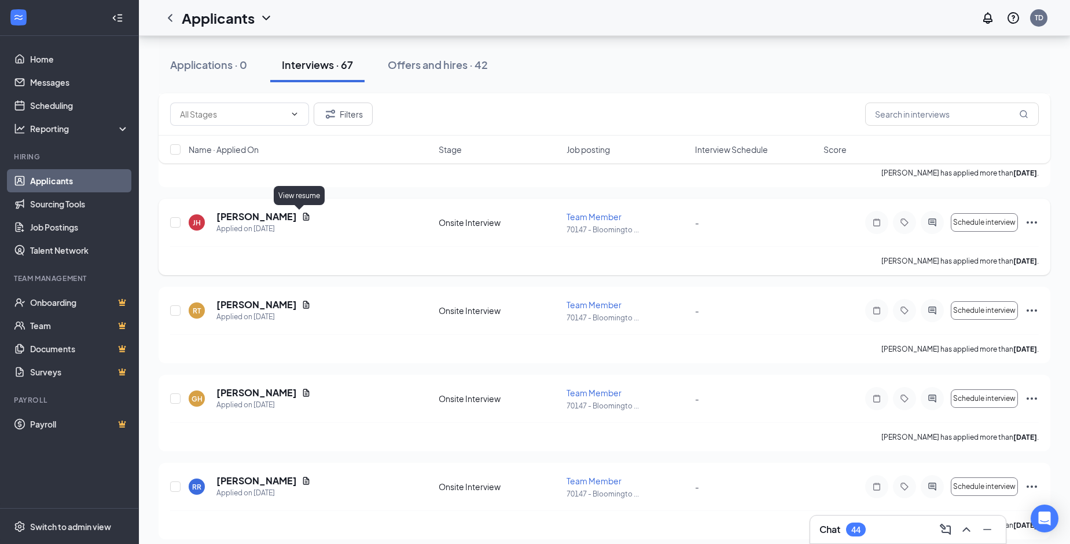
click at [302, 214] on icon "Document" at bounding box center [306, 216] width 9 height 9
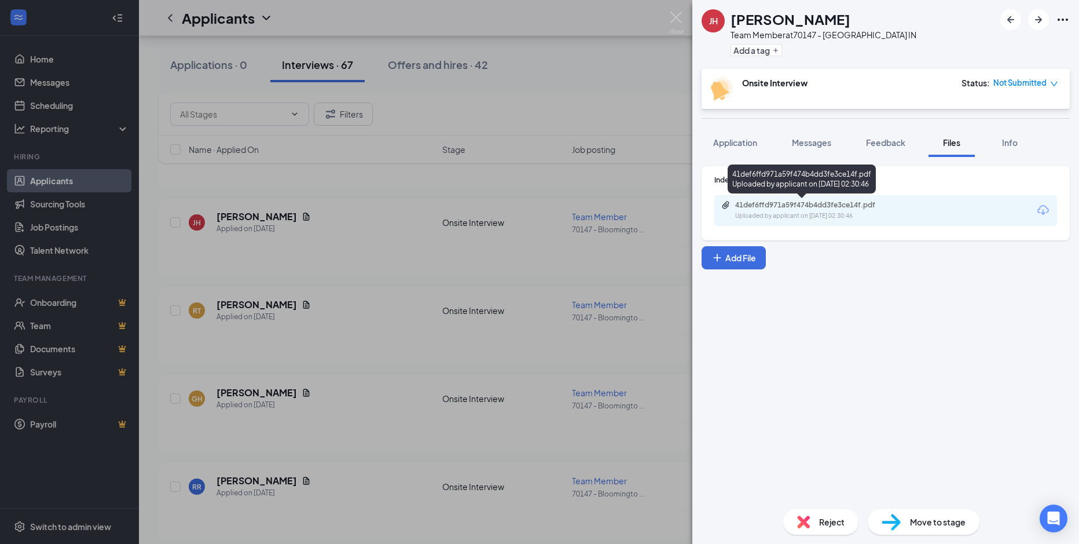
click at [791, 212] on div "Uploaded by applicant on [DATE] 02:30:46" at bounding box center [822, 215] width 174 height 9
click at [284, 304] on div "[PERSON_NAME] [PERSON_NAME] Team Member at 70147 - [GEOGRAPHIC_DATA] IN Add a t…" at bounding box center [539, 272] width 1079 height 544
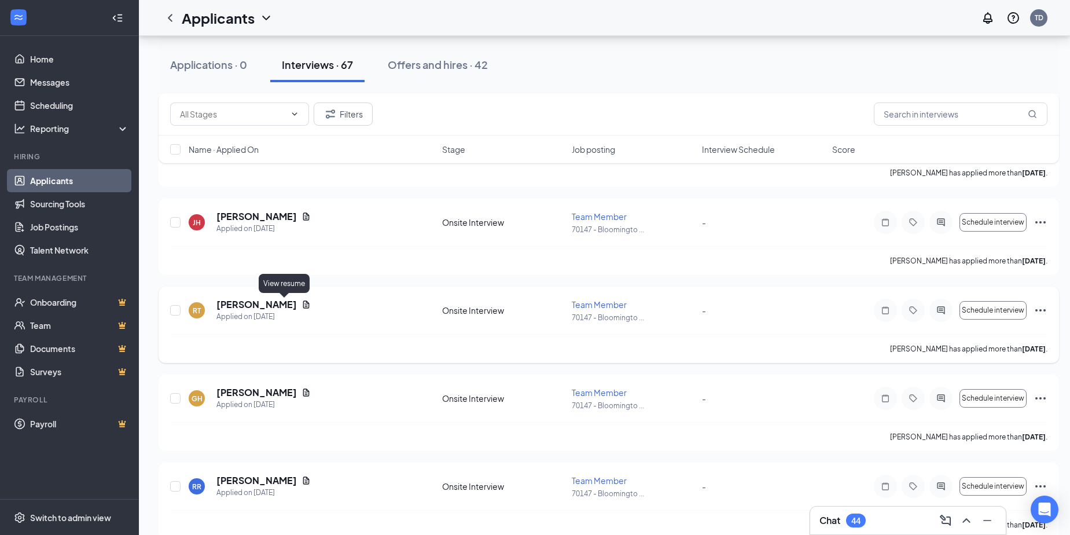
click at [302, 304] on icon "Document" at bounding box center [306, 304] width 9 height 9
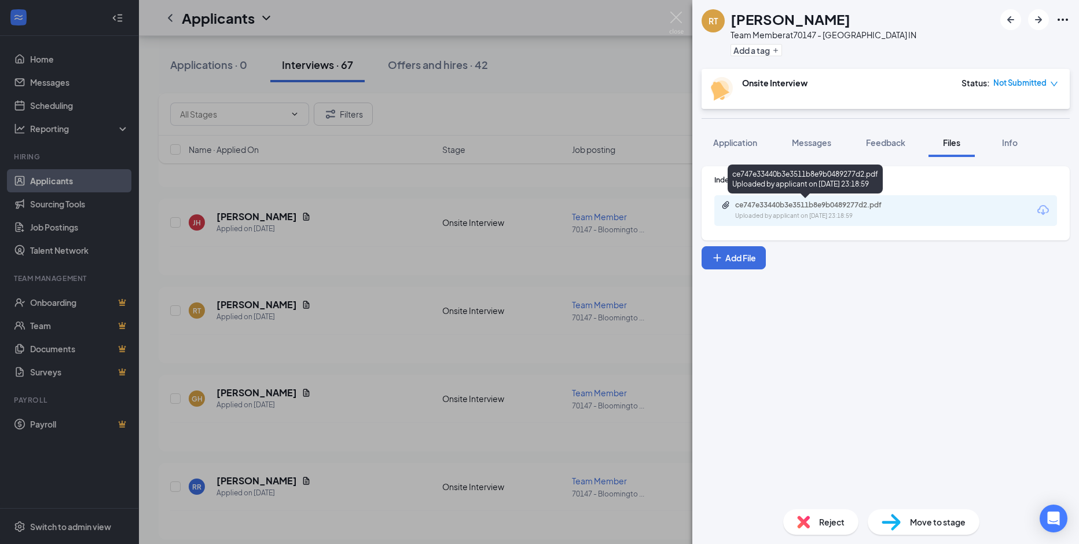
click at [803, 209] on div "ce747e33440b3e3511b8e9b0489277d2.pdf" at bounding box center [816, 204] width 162 height 9
click at [804, 137] on span "Messages" at bounding box center [811, 142] width 39 height 10
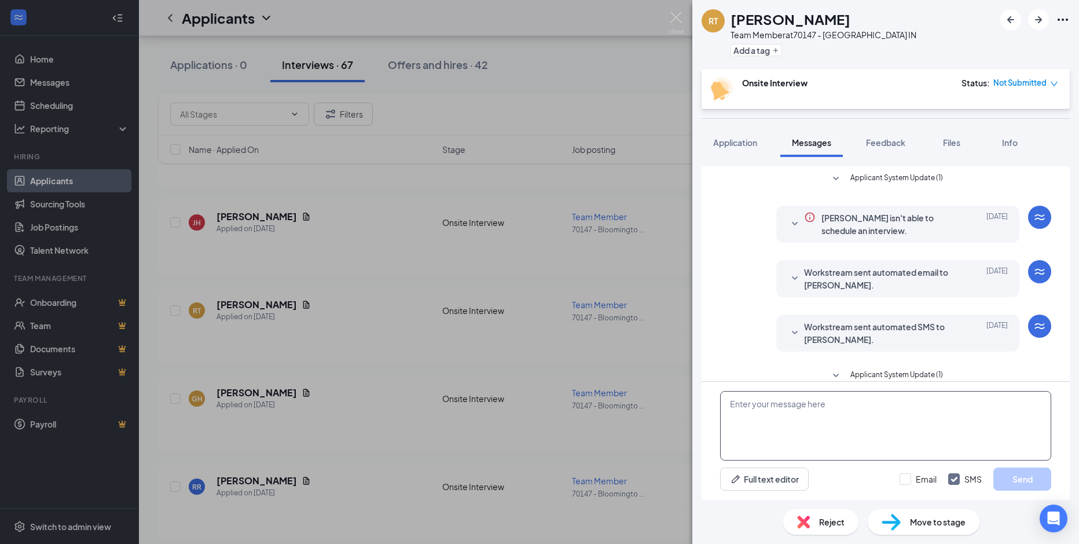
scroll to position [116, 0]
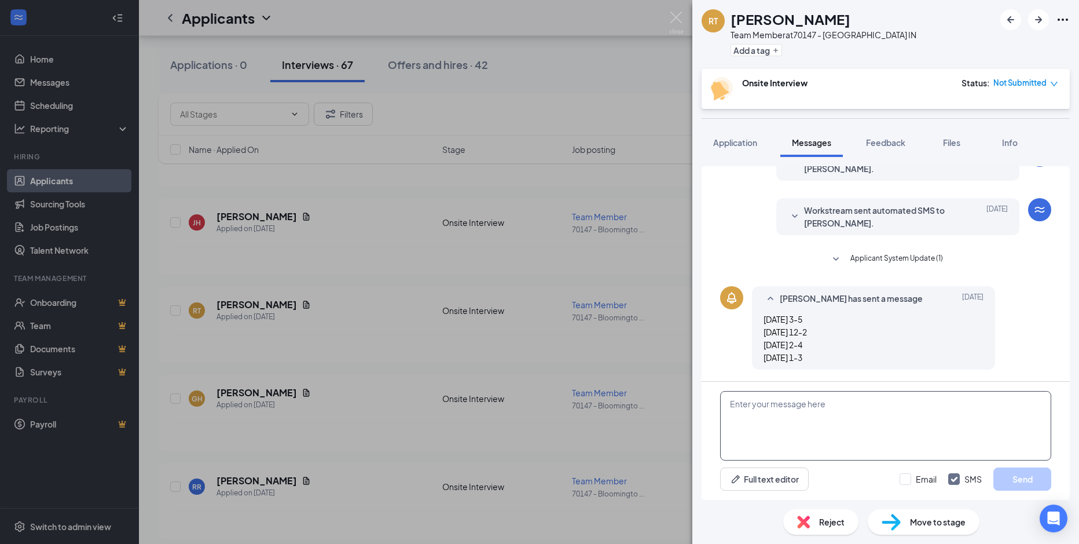
click at [736, 410] on textarea at bounding box center [885, 425] width 331 height 69
click at [895, 413] on textarea "[PERSON_NAME], My name is [PERSON_NAME], and I am with the" at bounding box center [885, 425] width 331 height 69
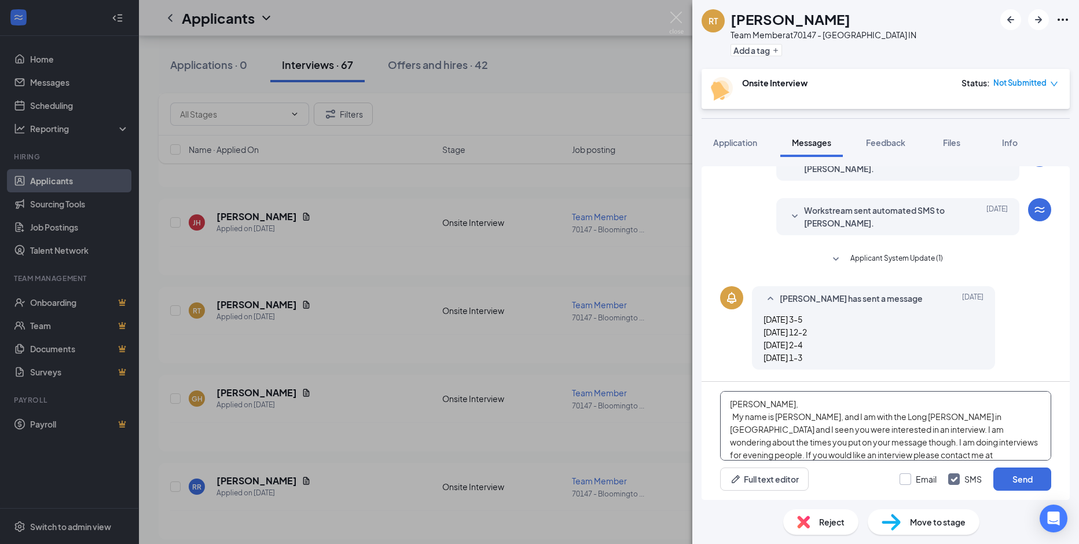
type textarea "[PERSON_NAME], My name is [PERSON_NAME], and I am with the Long [PERSON_NAME] i…"
click at [905, 479] on input "Email" at bounding box center [918, 479] width 37 height 12
checkbox input "true"
click at [1022, 479] on button "Send" at bounding box center [1022, 478] width 58 height 23
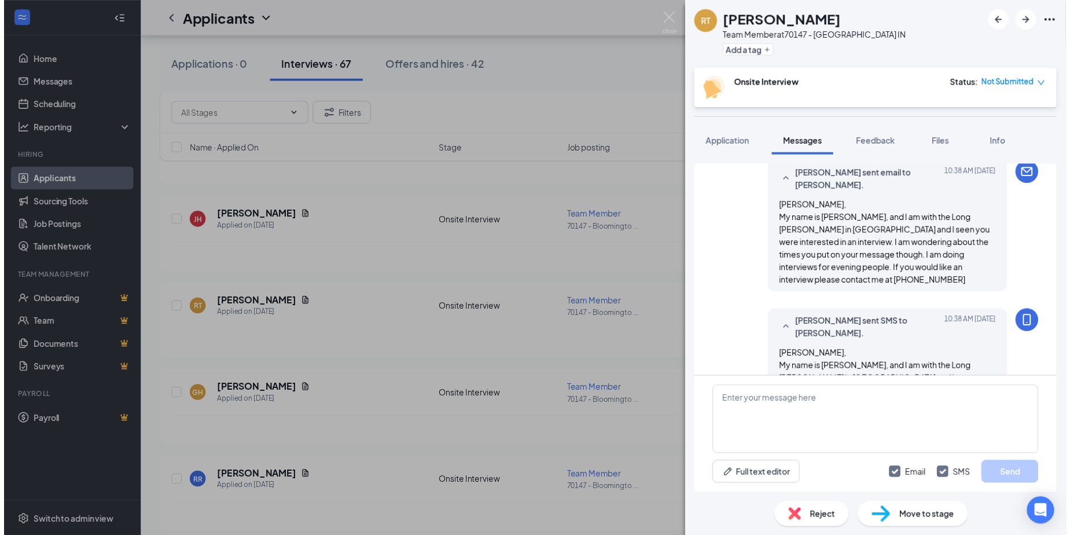
scroll to position [406, 0]
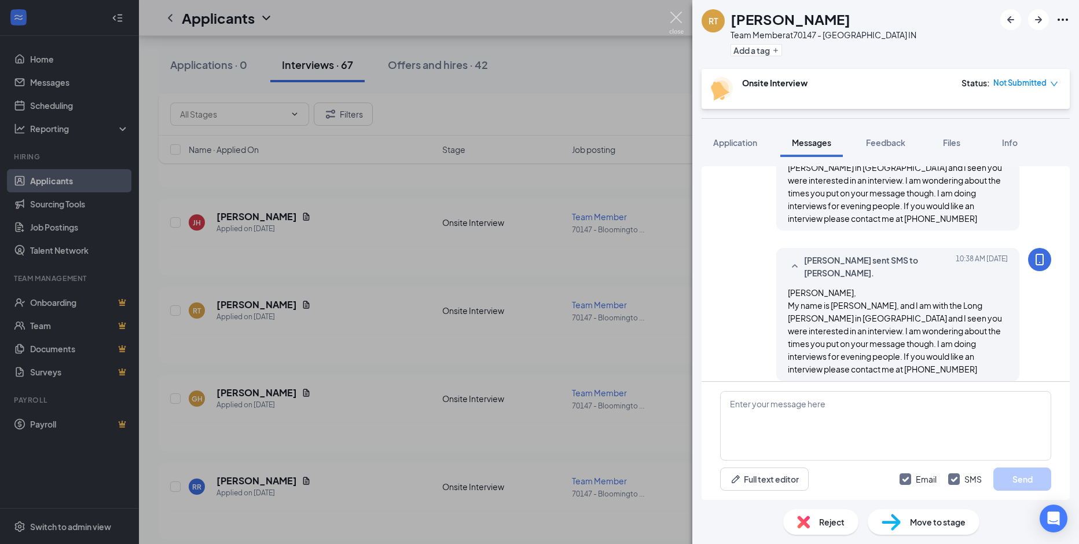
click at [676, 15] on img at bounding box center [676, 23] width 14 height 23
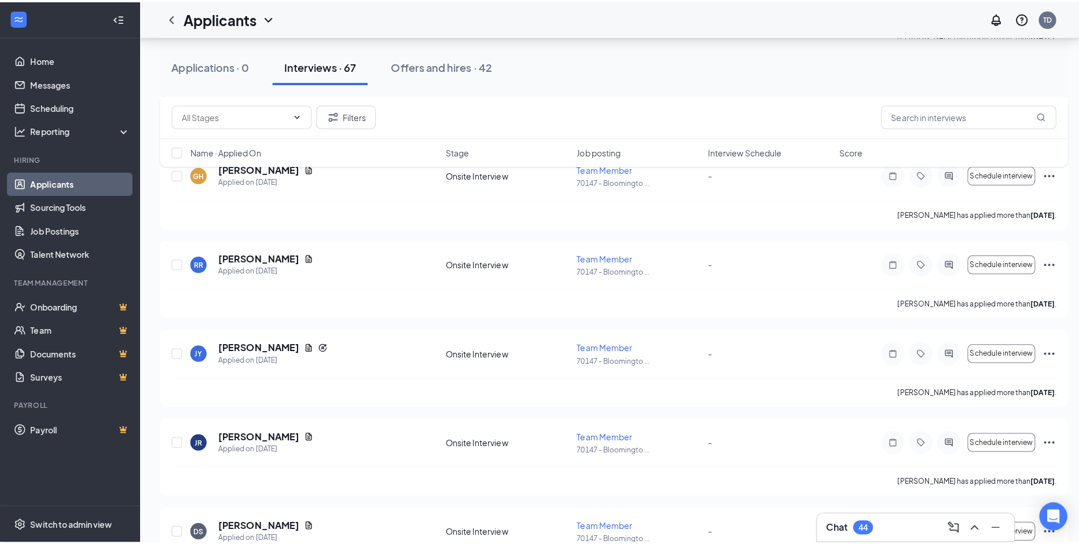
scroll to position [494, 0]
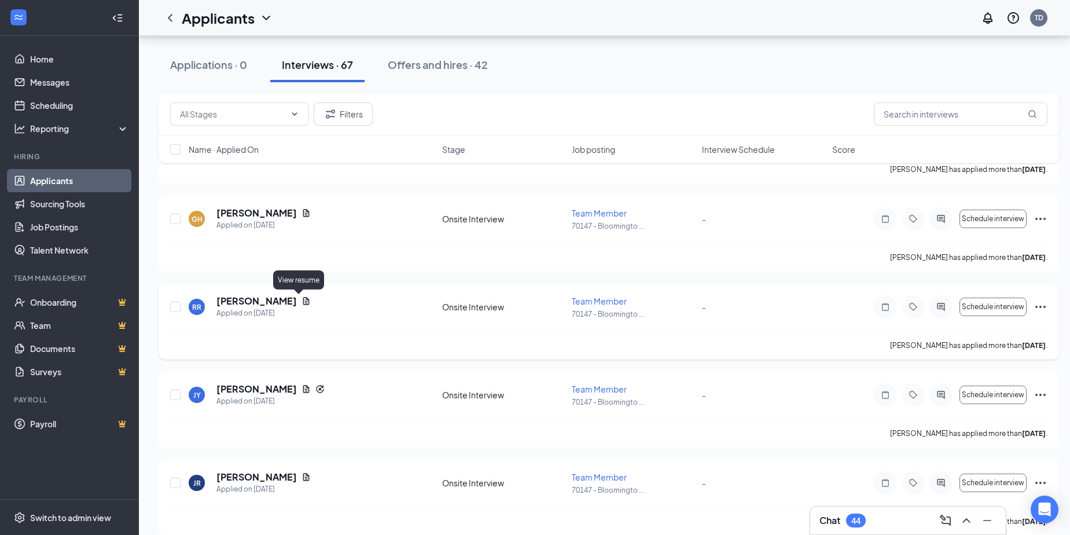
click at [302, 302] on icon "Document" at bounding box center [306, 300] width 9 height 9
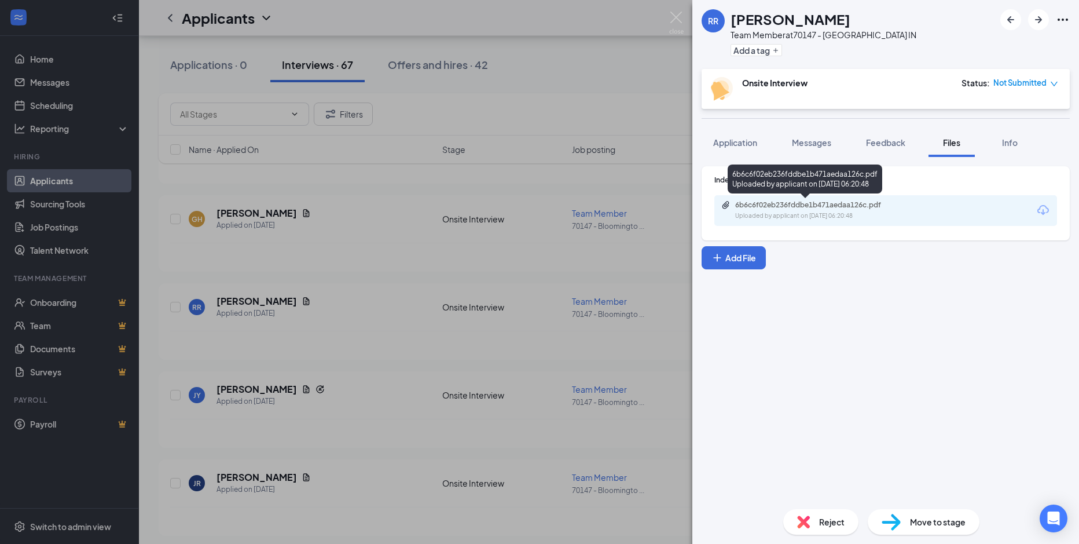
click at [770, 205] on div "6b6c6f02eb236fddbe1b471aedaa126c.pdf" at bounding box center [816, 204] width 162 height 9
click at [812, 140] on span "Messages" at bounding box center [811, 142] width 39 height 10
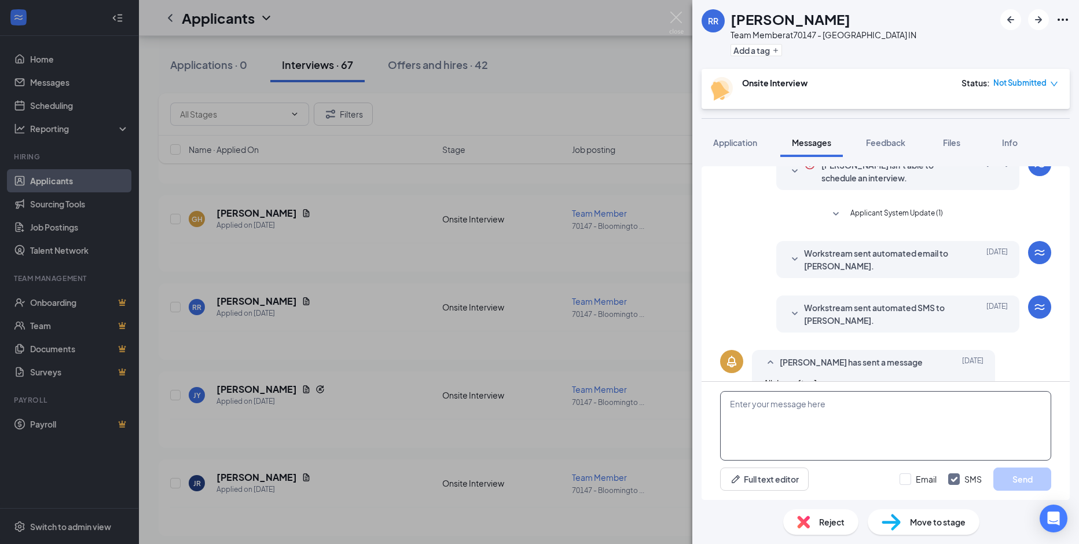
scroll to position [78, 0]
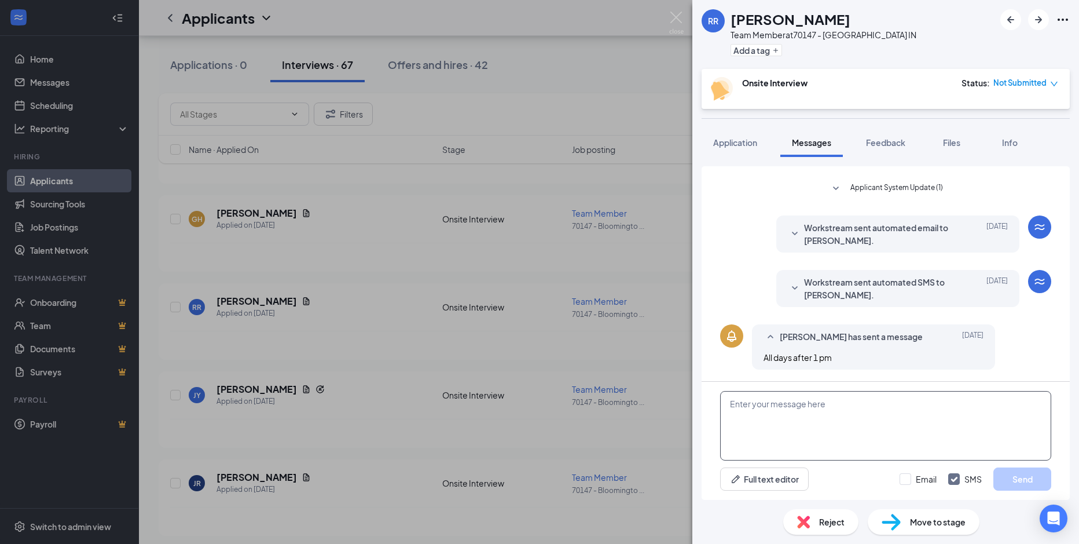
click at [740, 402] on textarea at bounding box center [885, 425] width 331 height 69
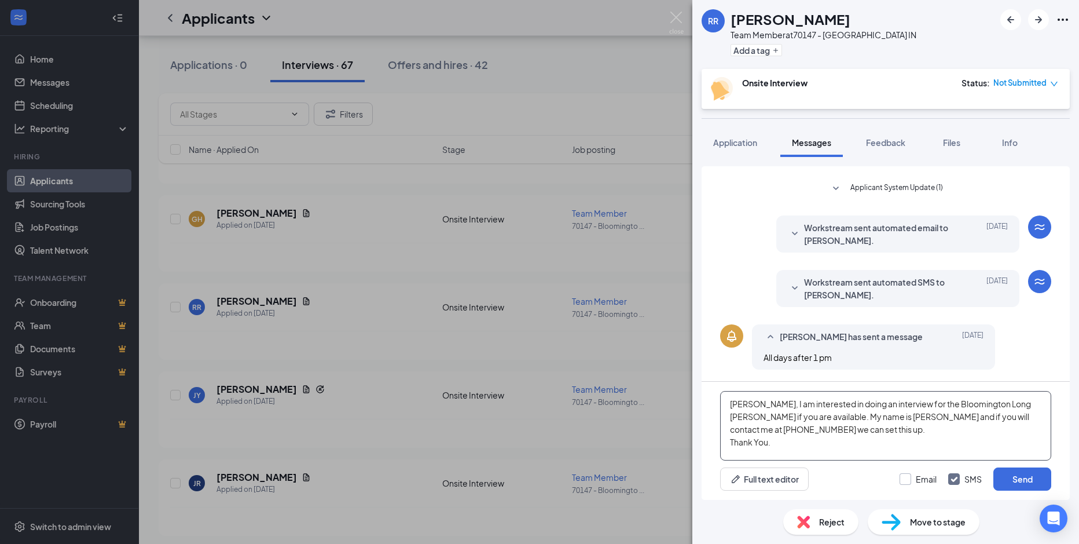
type textarea "[PERSON_NAME], I am interested in doing an interview for the Bloomington Long […"
click at [910, 482] on input "Email" at bounding box center [918, 479] width 37 height 12
checkbox input "true"
click at [1026, 478] on button "Send" at bounding box center [1022, 478] width 58 height 23
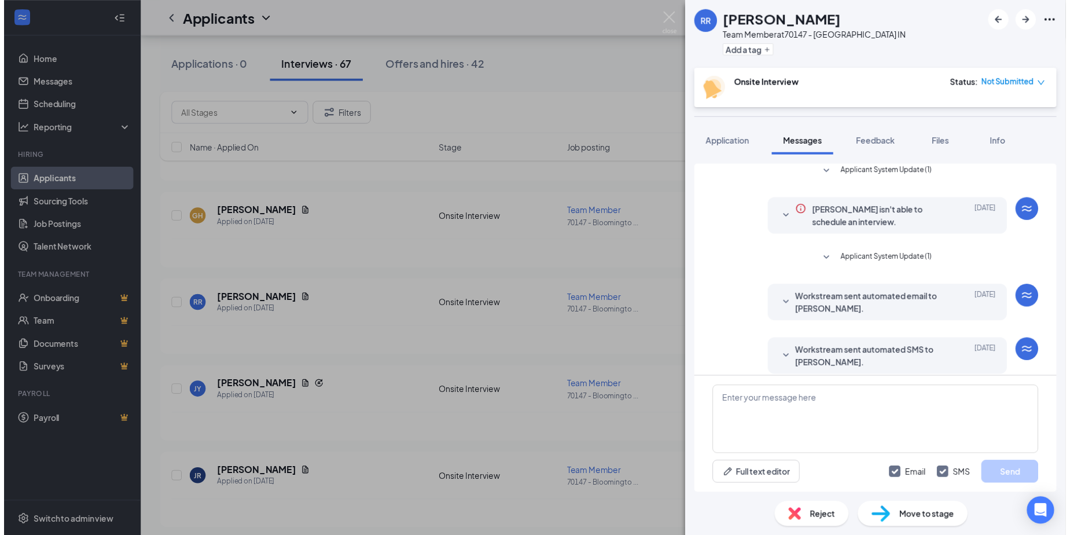
scroll to position [0, 0]
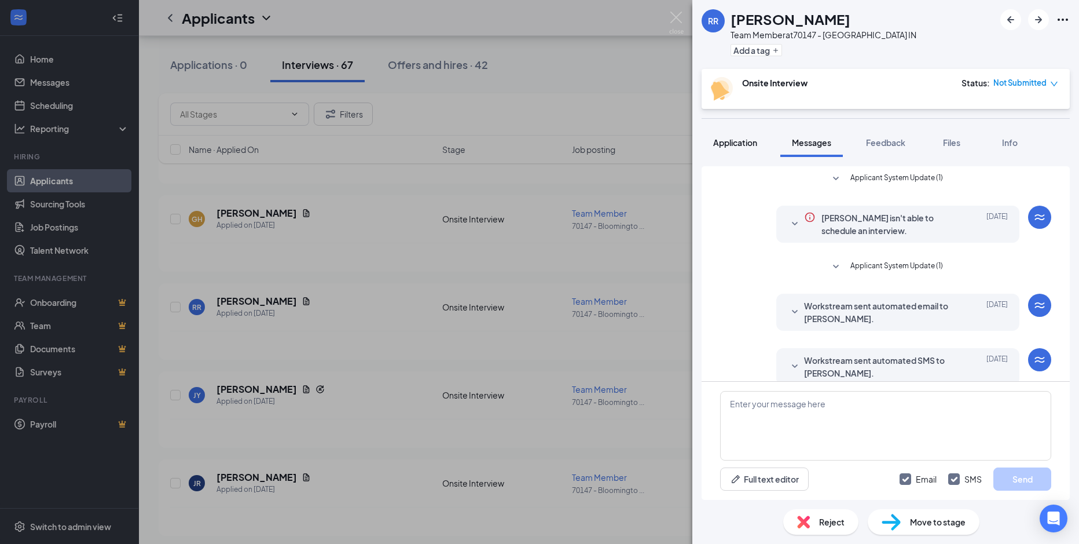
click at [733, 143] on span "Application" at bounding box center [735, 142] width 44 height 10
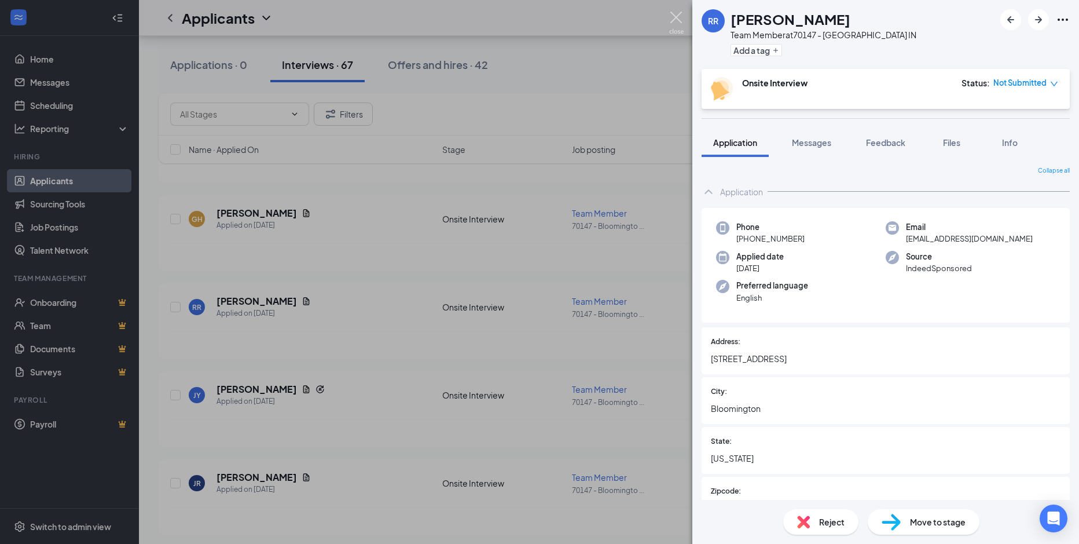
click at [673, 16] on img at bounding box center [676, 23] width 14 height 23
